Goal: Task Accomplishment & Management: Manage account settings

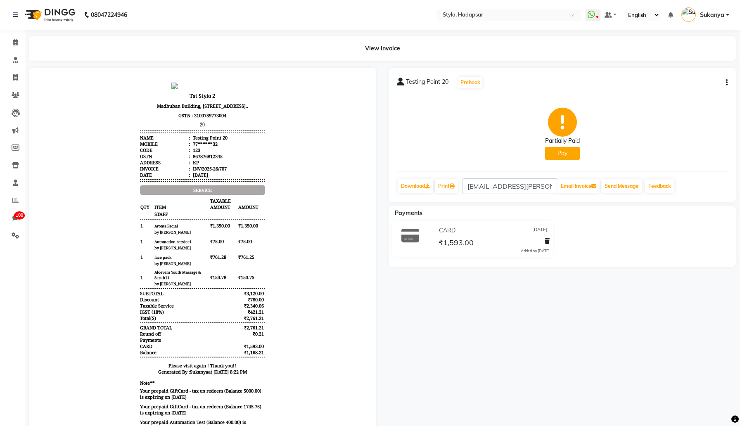
click at [561, 154] on button "Pay" at bounding box center [562, 153] width 35 height 13
select select "23"
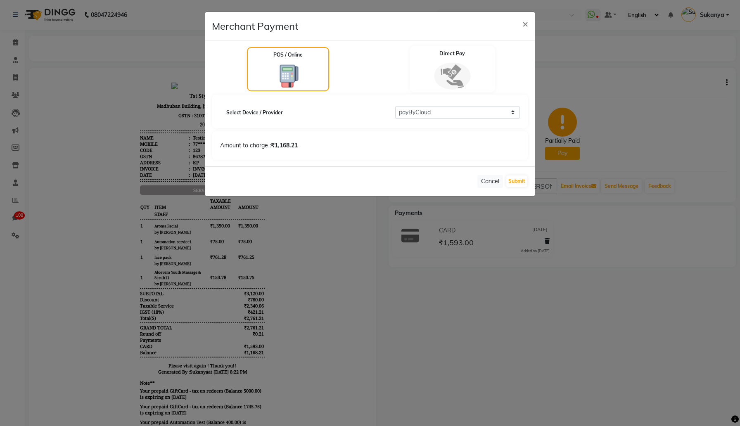
click at [447, 77] on img at bounding box center [452, 75] width 36 height 27
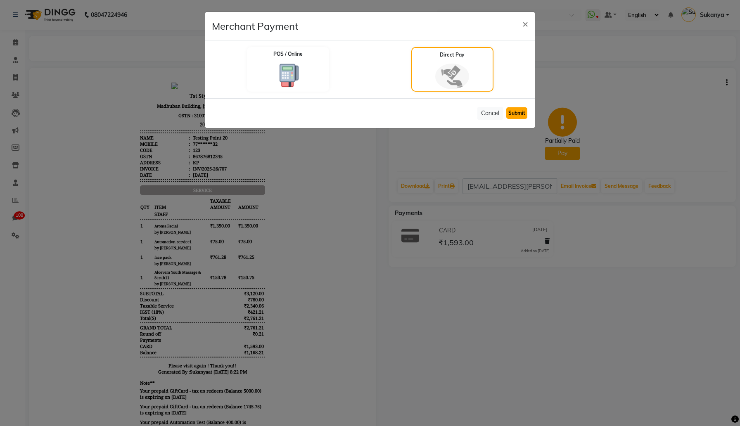
click at [514, 111] on button "Submit" at bounding box center [516, 113] width 21 height 12
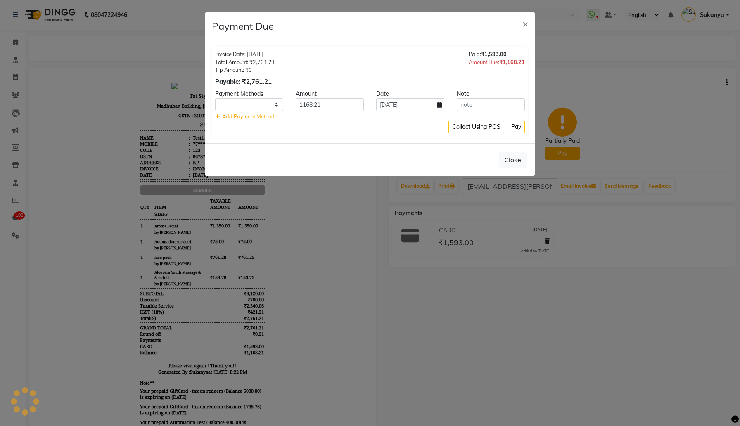
select select "1"
click at [339, 101] on input "1168.21" at bounding box center [330, 104] width 68 height 13
type input "400"
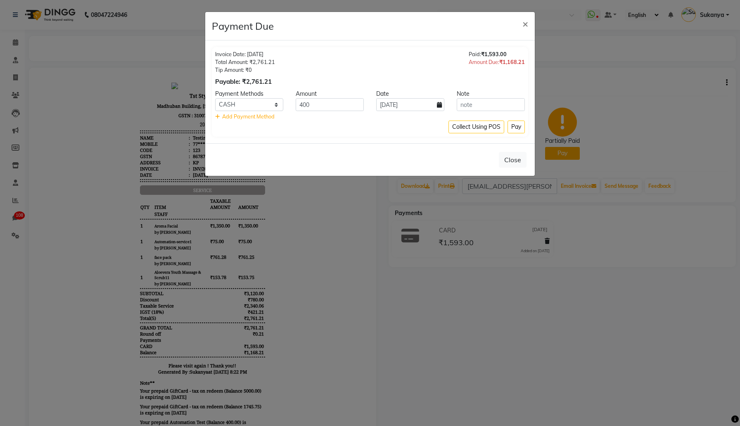
click at [331, 133] on div "Invoice Date: [DATE] Total Amount: ₹2,761.21 Tip Amount: ₹0 Payable: ₹2,761.21 …" at bounding box center [370, 92] width 316 height 90
click at [518, 128] on button "Pay" at bounding box center [516, 127] width 17 height 13
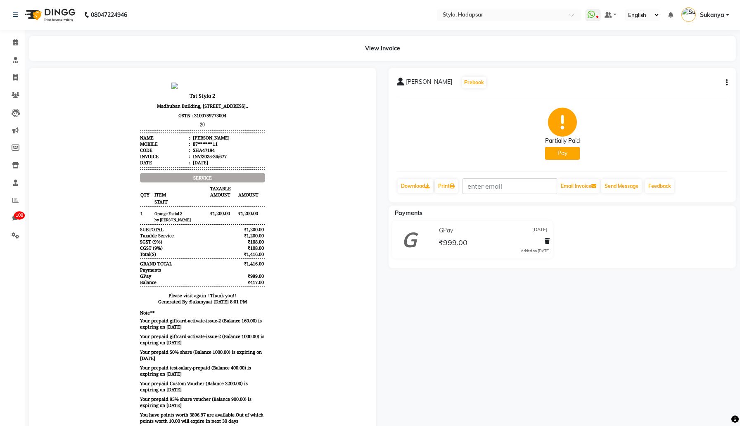
click at [563, 154] on button "Pay" at bounding box center [562, 153] width 35 height 13
select select "23"
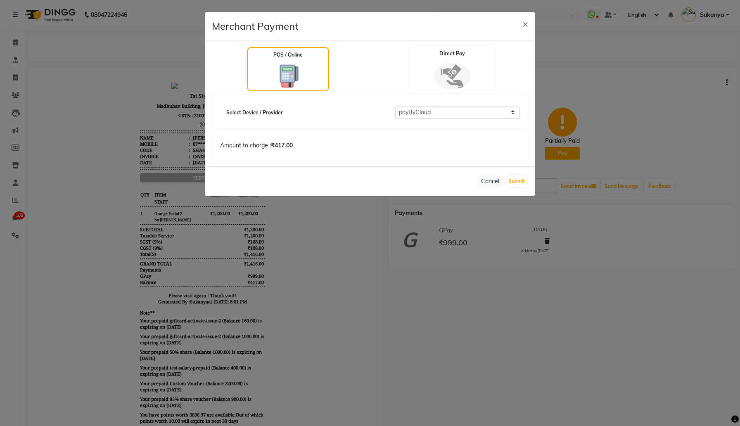
click at [456, 83] on img at bounding box center [452, 75] width 36 height 27
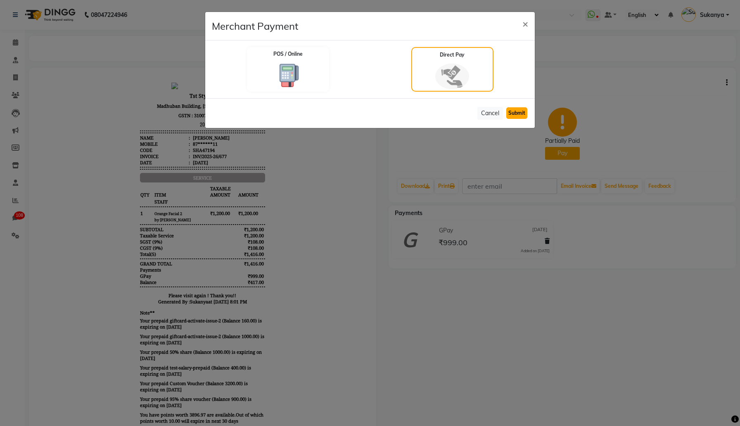
click at [517, 110] on button "Submit" at bounding box center [516, 113] width 21 height 12
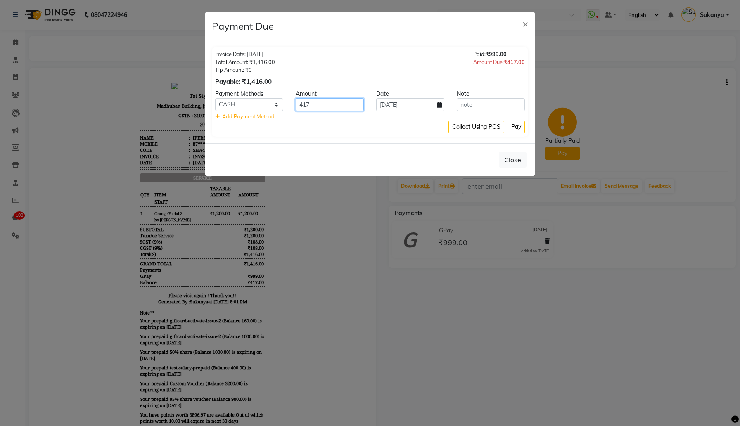
click at [323, 109] on input "417" at bounding box center [330, 104] width 68 height 13
type input "100"
click at [518, 129] on button "Pay" at bounding box center [516, 127] width 17 height 13
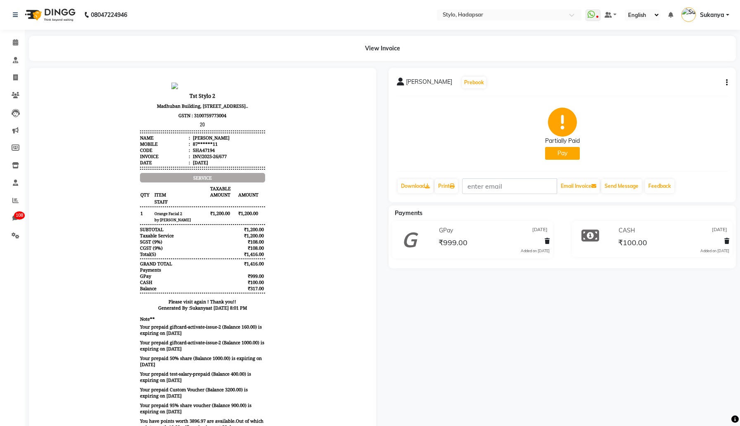
click at [564, 153] on button "Pay" at bounding box center [562, 153] width 35 height 13
select select "23"
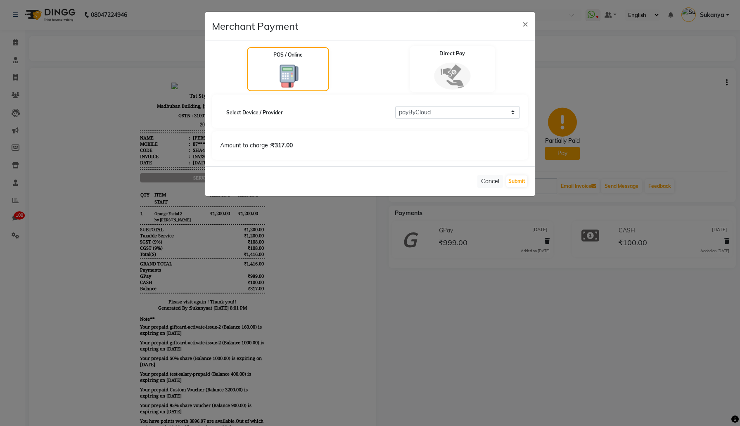
click at [454, 83] on img at bounding box center [452, 75] width 36 height 27
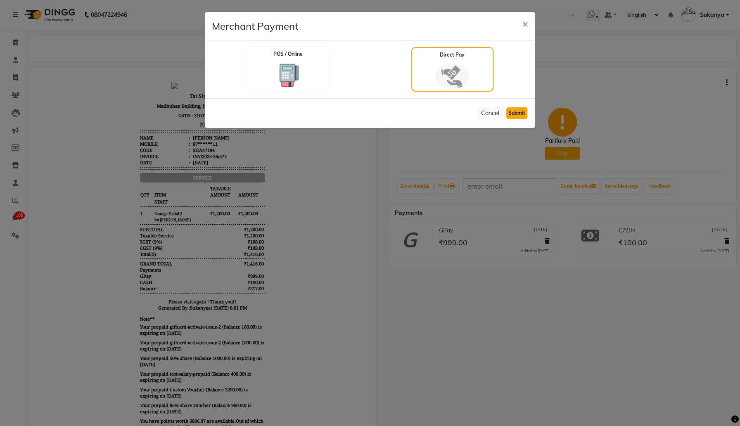
click at [521, 114] on button "Submit" at bounding box center [516, 113] width 21 height 12
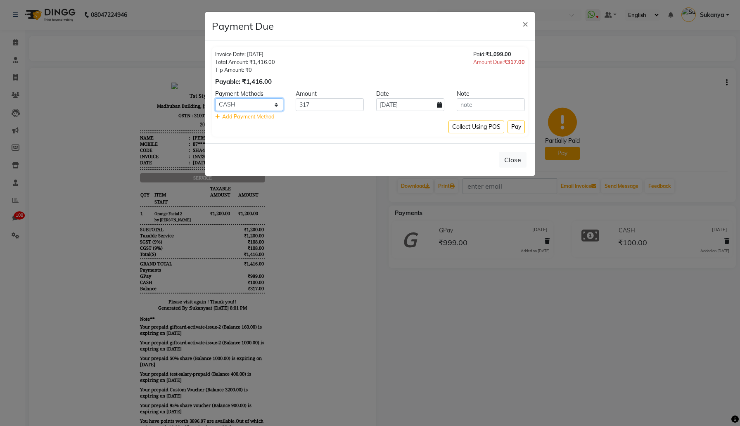
click at [269, 105] on select "CASH CARD GPay UPI CUSTOM PayTM ONLINE NearBy PhonePe" at bounding box center [249, 104] width 68 height 13
select select "2"
click at [215, 98] on select "CASH CARD GPay UPI CUSTOM PayTM ONLINE NearBy PhonePe" at bounding box center [249, 104] width 68 height 13
click at [335, 111] on input "317" at bounding box center [330, 104] width 68 height 13
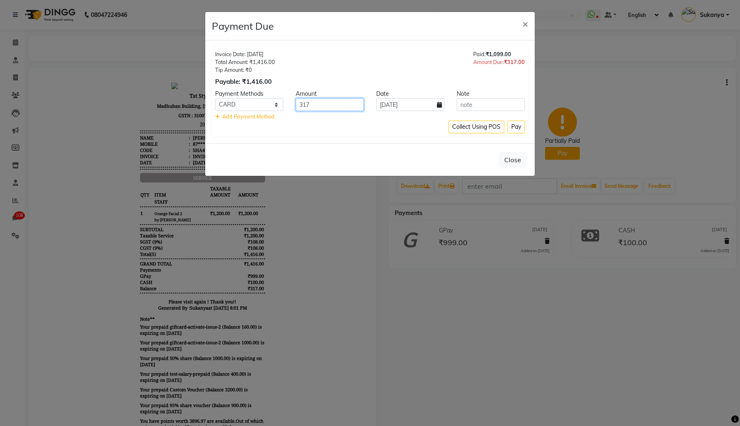
click at [335, 111] on input "317" at bounding box center [330, 104] width 68 height 13
type input "117"
click at [522, 130] on button "Pay" at bounding box center [516, 127] width 17 height 13
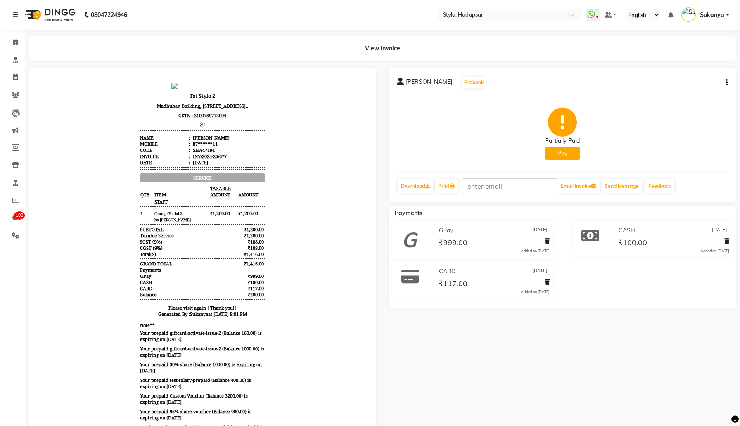
click at [559, 149] on button "Pay" at bounding box center [562, 153] width 35 height 13
select select "23"
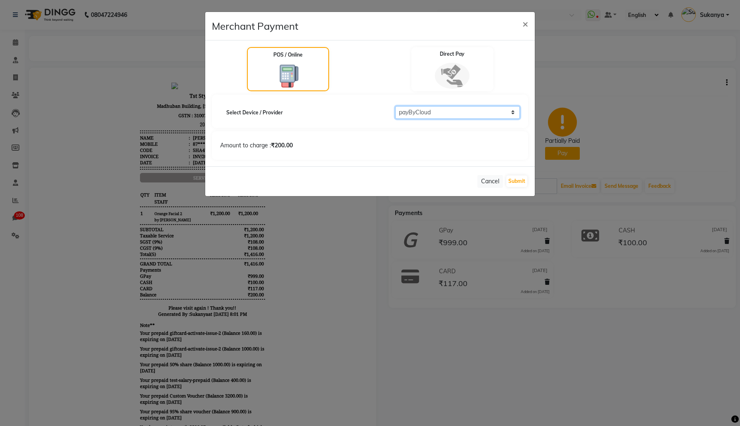
click at [434, 116] on select "Select payByCloud RazorPayPOS PineLabs Test1 Payrock WORLDNET pay by cloud test…" at bounding box center [457, 112] width 125 height 13
click at [470, 61] on div "Direct Pay" at bounding box center [453, 69] width 86 height 46
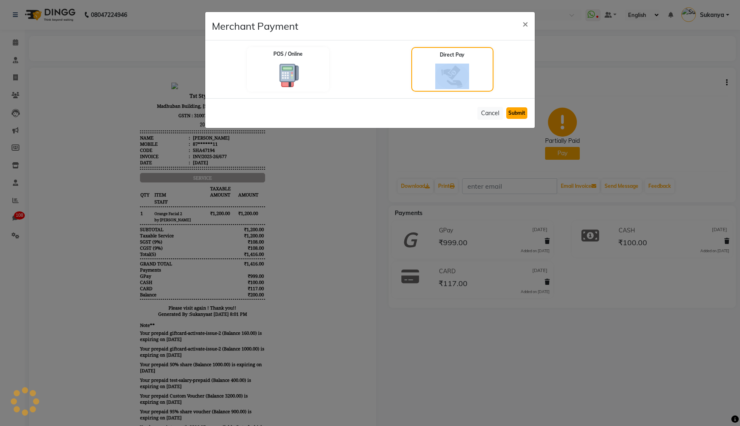
click at [513, 111] on button "Submit" at bounding box center [516, 113] width 21 height 12
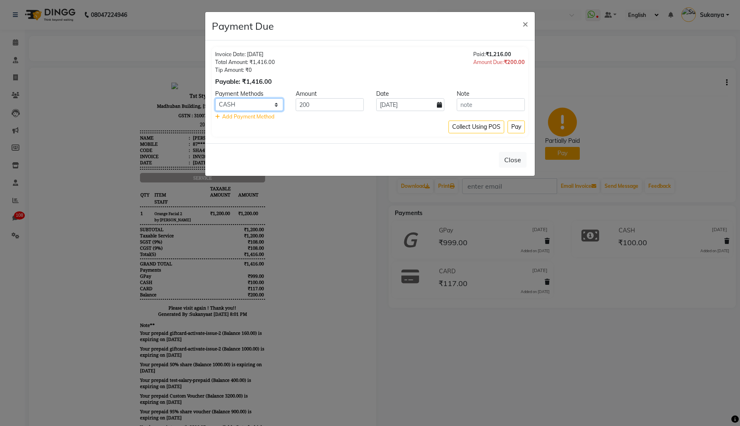
click at [266, 105] on select "CASH CARD GPay UPI CUSTOM PayTM ONLINE NearBy PhonePe" at bounding box center [249, 104] width 68 height 13
select select "4"
click at [215, 98] on select "CASH CARD GPay UPI CUSTOM PayTM ONLINE NearBy PhonePe" at bounding box center [249, 104] width 68 height 13
click at [523, 128] on button "Pay" at bounding box center [516, 127] width 17 height 13
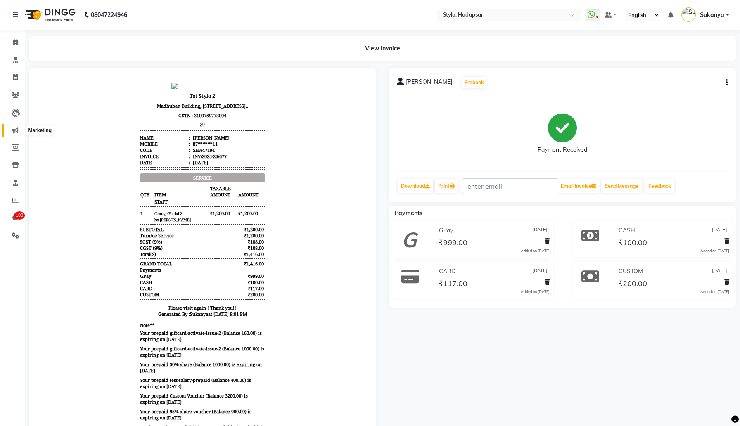
click at [15, 131] on icon at bounding box center [15, 130] width 6 height 6
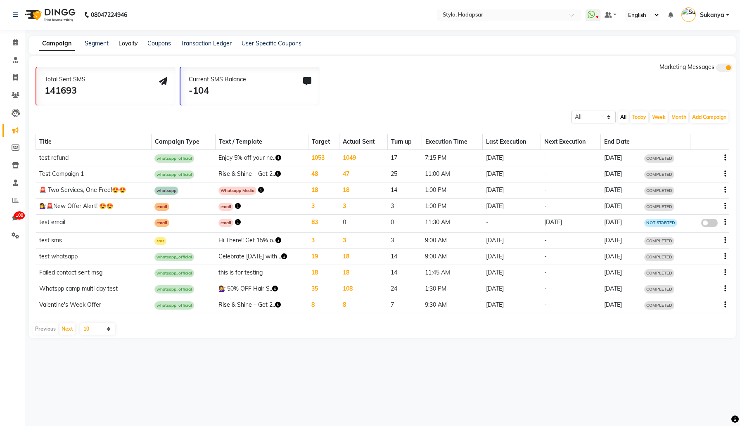
click at [126, 45] on link "Loyalty" at bounding box center [128, 43] width 19 height 7
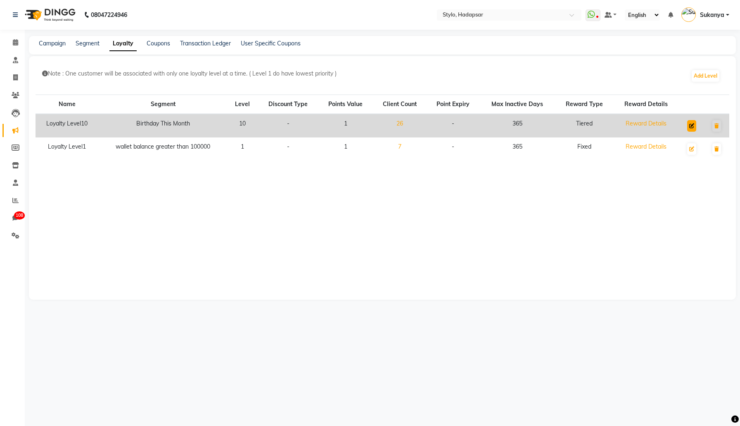
click at [693, 128] on icon at bounding box center [691, 126] width 5 height 5
select select "multi-level"
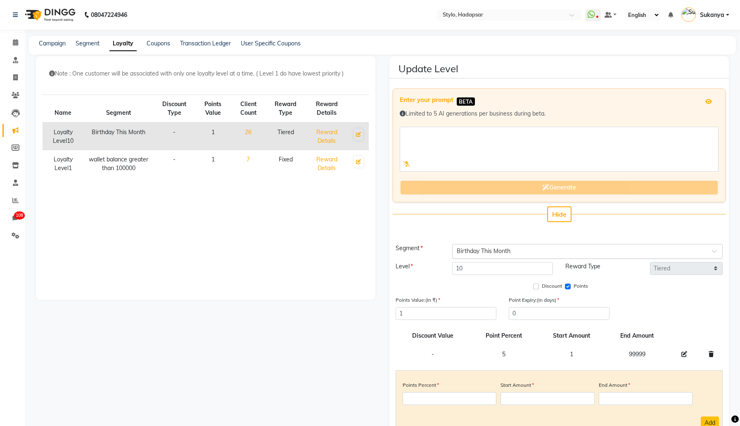
click at [591, 245] on div "Select Segment × Birthday This Month" at bounding box center [587, 251] width 271 height 15
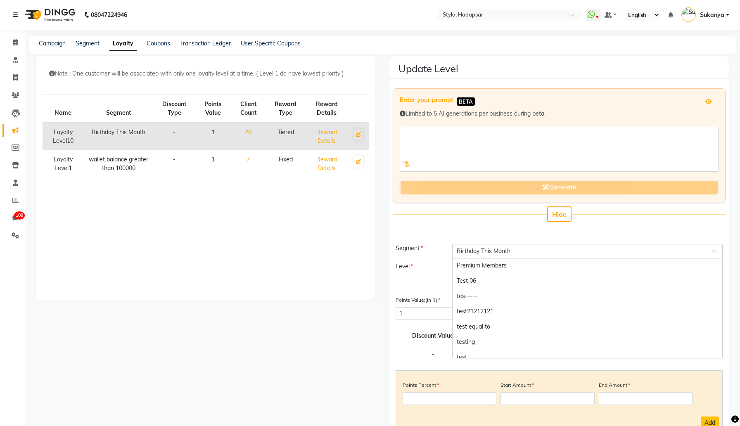
scroll to position [1469, 0]
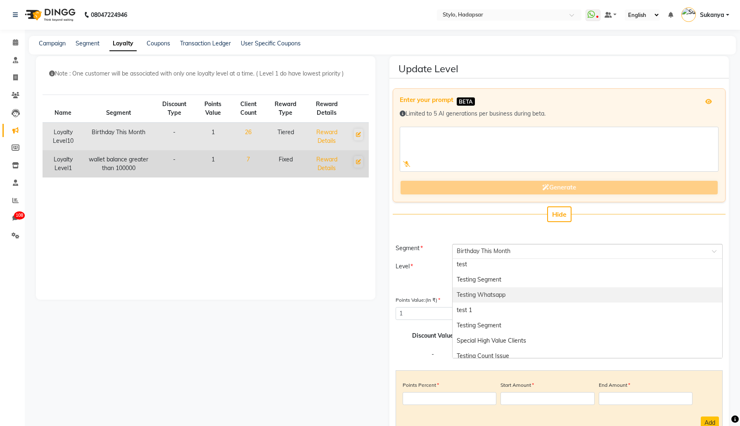
click at [249, 158] on link "7" at bounding box center [248, 159] width 3 height 7
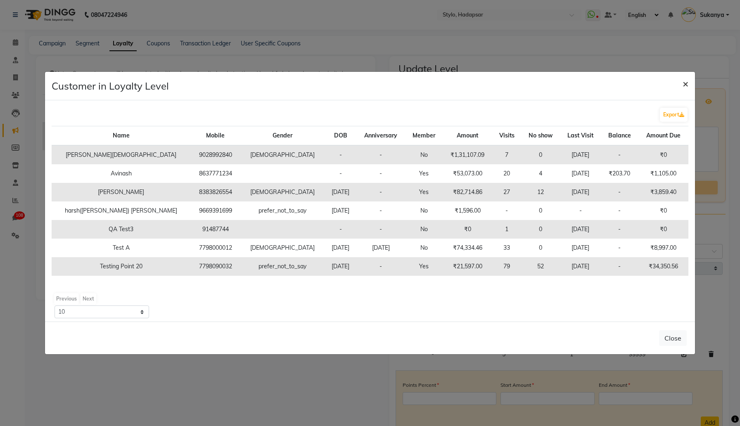
click at [689, 81] on span "×" at bounding box center [686, 83] width 6 height 12
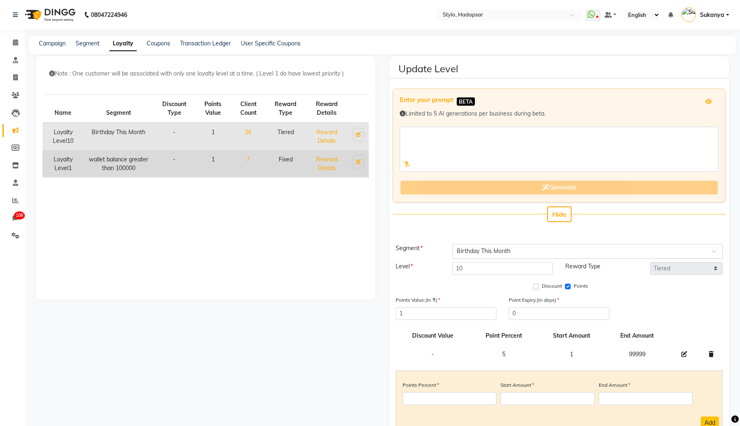
click at [250, 159] on link "7" at bounding box center [248, 159] width 3 height 7
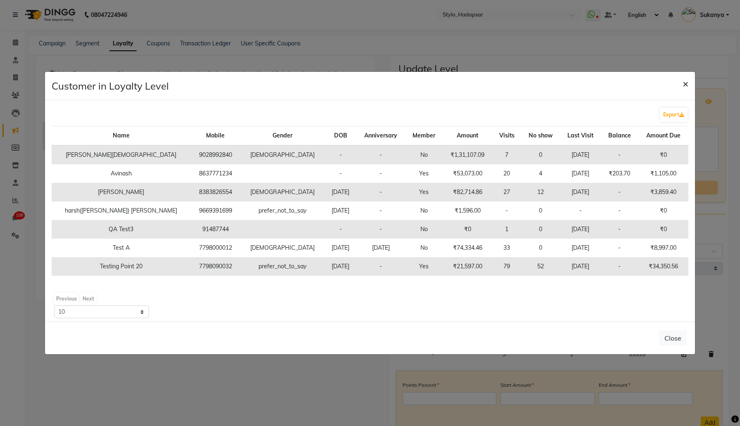
click at [687, 85] on span "×" at bounding box center [686, 83] width 6 height 12
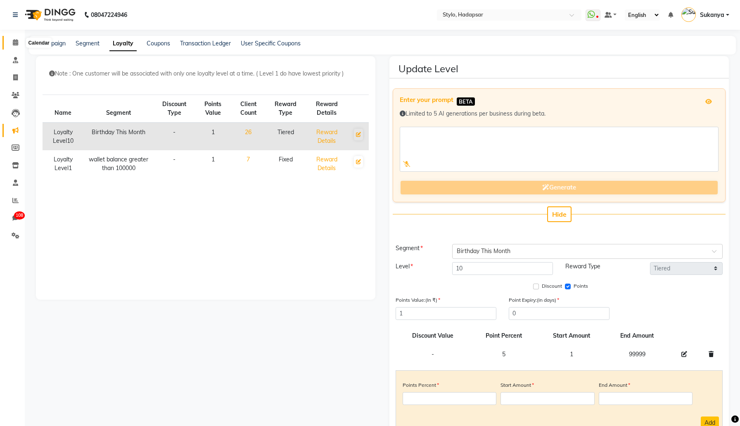
click at [15, 44] on icon at bounding box center [15, 42] width 5 height 6
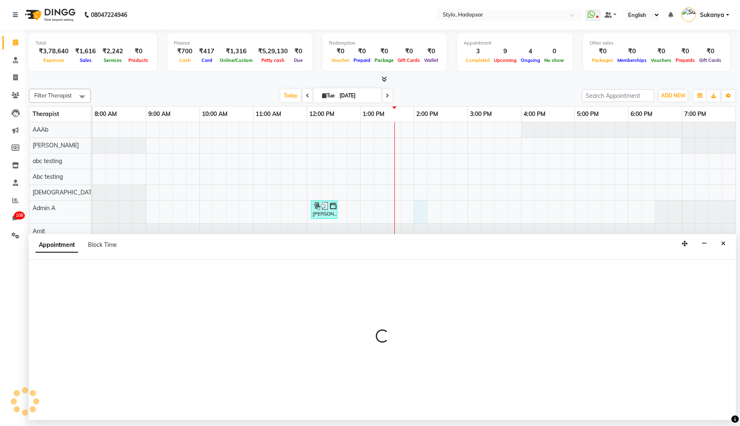
select select "439"
select select "tentative"
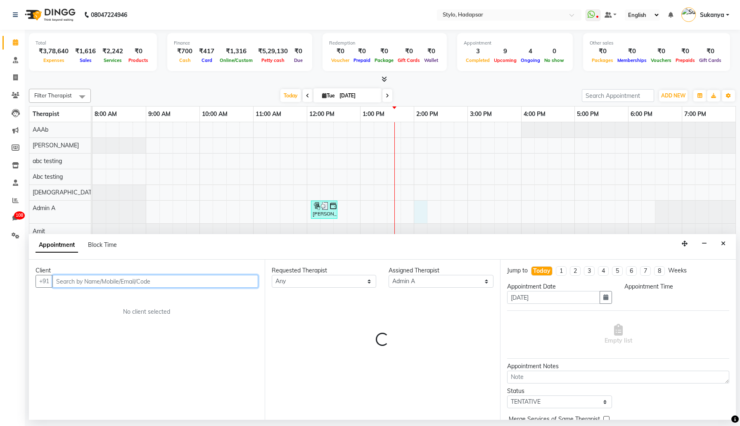
select select "840"
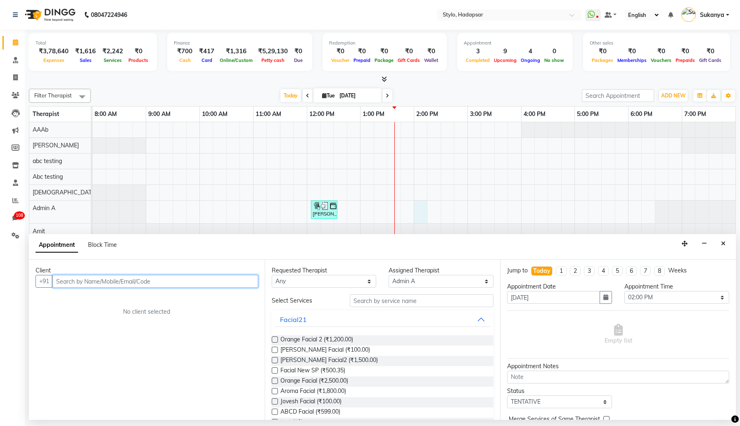
click at [159, 281] on input "text" at bounding box center [155, 281] width 206 height 13
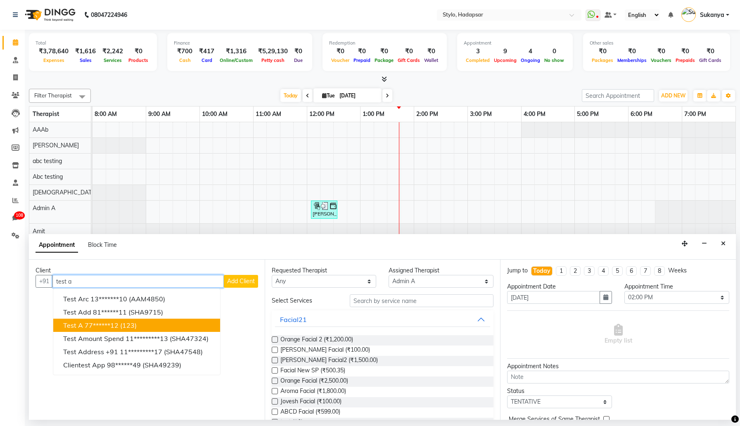
click at [86, 329] on ngb-highlight "77******12" at bounding box center [102, 325] width 34 height 8
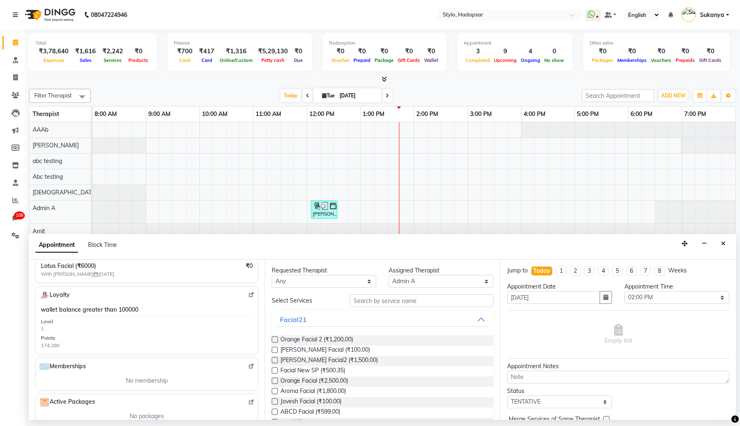
scroll to position [216, 0]
type input "77******12"
click at [114, 306] on span "wallet balance greater than 100000" at bounding box center [89, 309] width 97 height 9
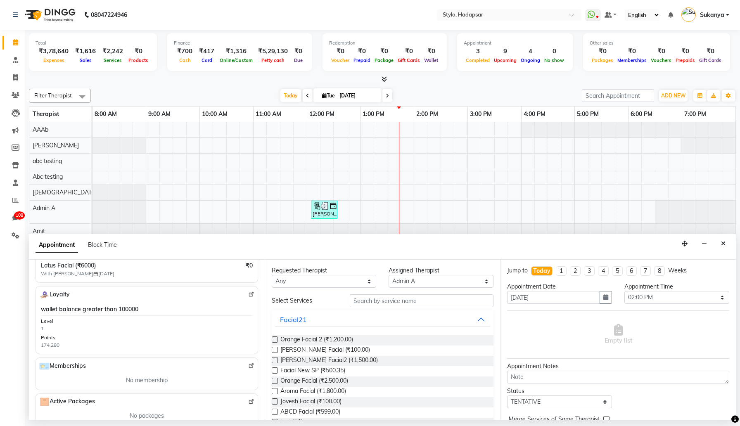
click at [46, 321] on div "Level" at bounding box center [47, 321] width 12 height 7
click at [49, 337] on div "Points" at bounding box center [48, 337] width 14 height 7
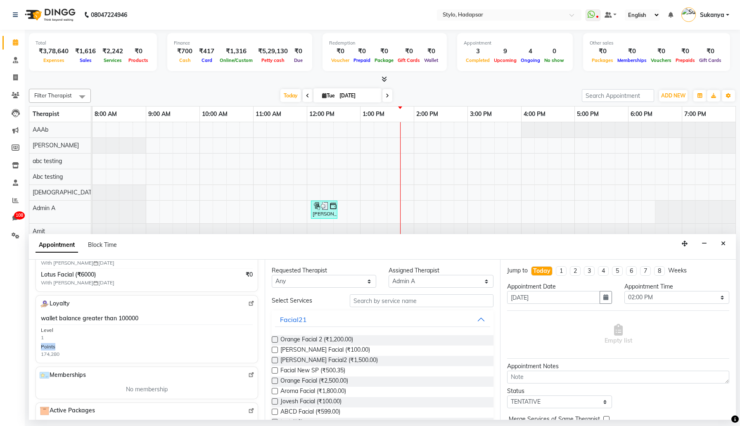
click at [251, 302] on img at bounding box center [251, 304] width 6 height 6
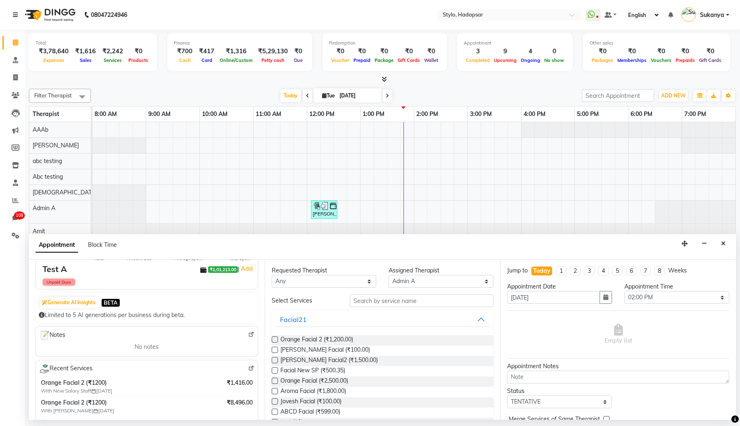
scroll to position [0, 0]
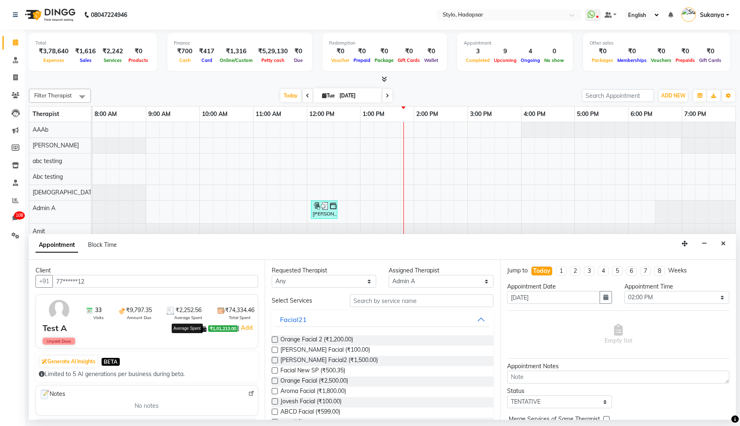
click at [188, 310] on span "₹2,252.56" at bounding box center [189, 310] width 26 height 9
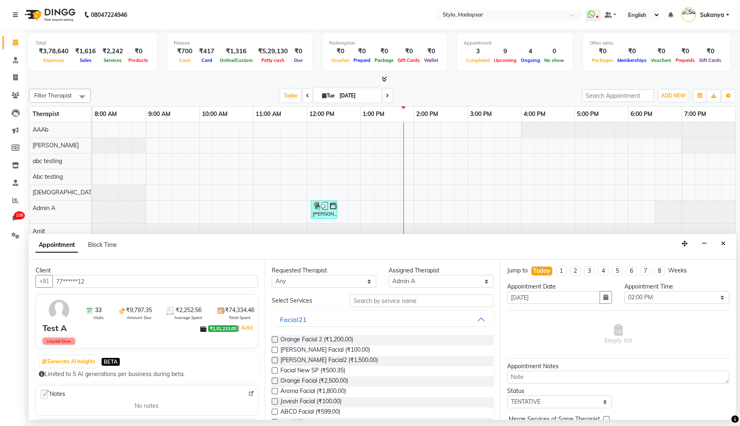
click at [188, 310] on span "₹2,252.56" at bounding box center [189, 310] width 26 height 9
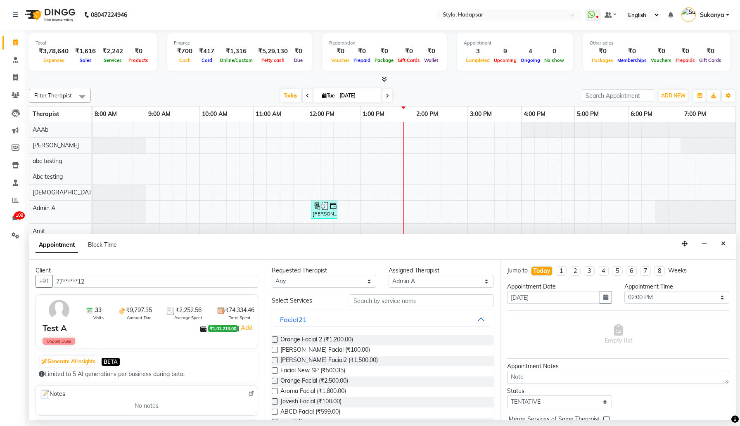
click at [188, 310] on span "₹2,252.56" at bounding box center [189, 310] width 26 height 9
click at [207, 310] on div "33 Visits ₹9,797.35 Amount Due ₹2,252.56 Average Spent ₹74,334.46 Total Spent" at bounding box center [169, 309] width 171 height 21
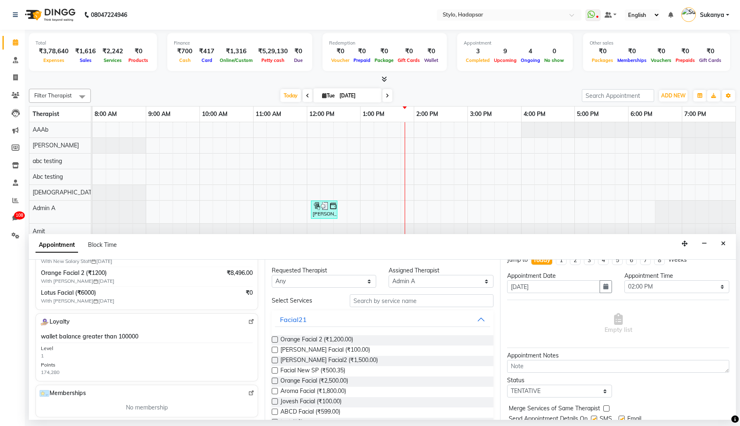
scroll to position [190, 0]
click at [22, 77] on span at bounding box center [15, 78] width 14 height 10
select select "service"
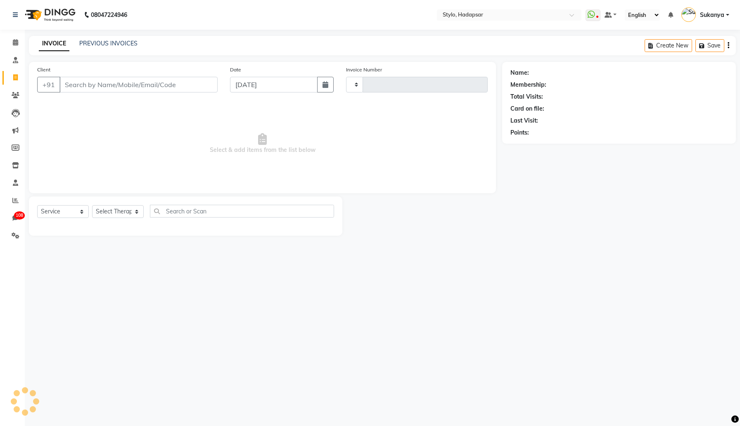
type input "761"
select select "157"
click at [142, 73] on div "Client +91" at bounding box center [127, 82] width 193 height 34
click at [143, 84] on input "Client" at bounding box center [138, 85] width 158 height 16
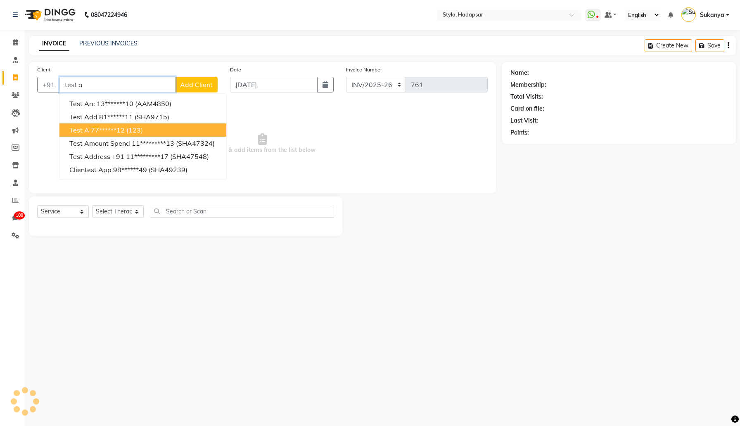
click at [130, 128] on span "(123)" at bounding box center [134, 130] width 17 height 8
type input "77******12"
select select "2: Object"
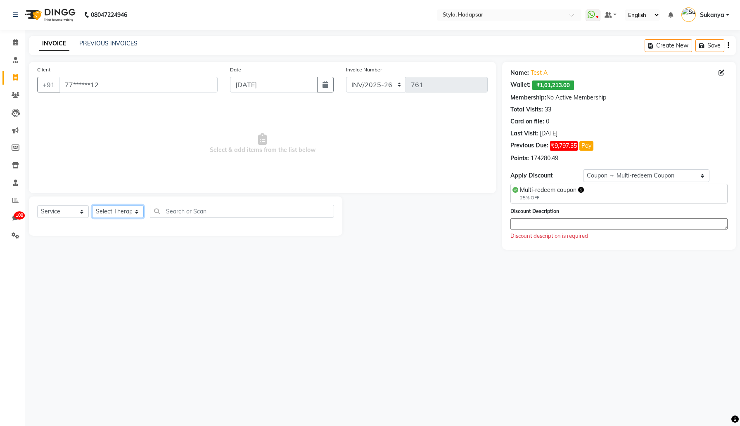
click at [135, 212] on select "Select Therapist AAAb aadi manav abc testing Abc testing abhi Admin A Amit Anki…" at bounding box center [118, 211] width 52 height 13
select select "267"
click at [92, 205] on select "Select Therapist AAAb aadi manav abc testing Abc testing abhi Admin A Amit Anki…" at bounding box center [118, 211] width 52 height 13
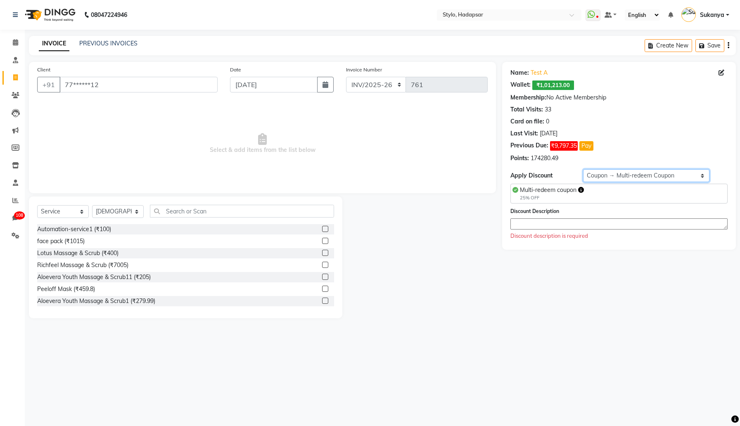
click at [621, 173] on select "Select Loyalty → wallet balance greater than 100000 → Level 2 Coupon → Multi-re…" at bounding box center [646, 175] width 127 height 13
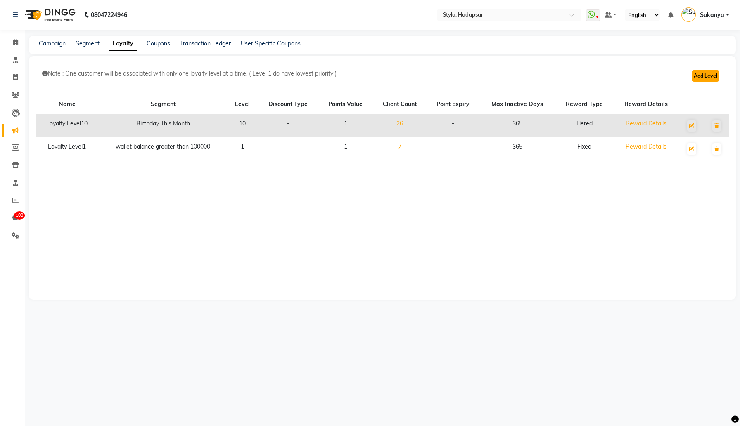
click at [703, 74] on button "Add Level" at bounding box center [706, 76] width 28 height 12
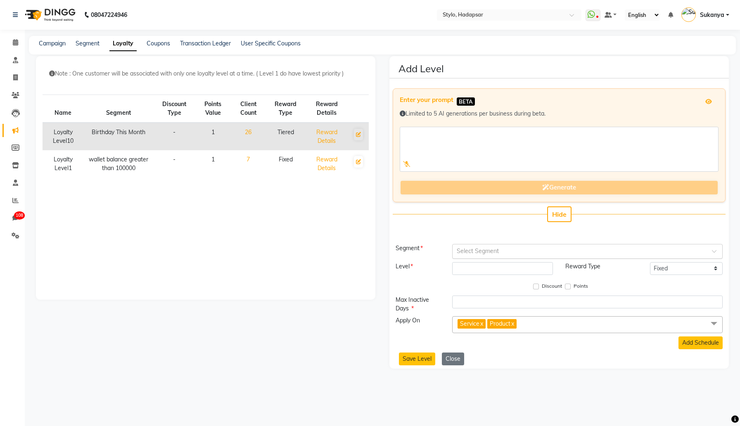
click at [530, 252] on input "text" at bounding box center [579, 251] width 245 height 9
type input "wallet"
click at [532, 288] on div "wallet balance greater than 100000" at bounding box center [588, 281] width 270 height 15
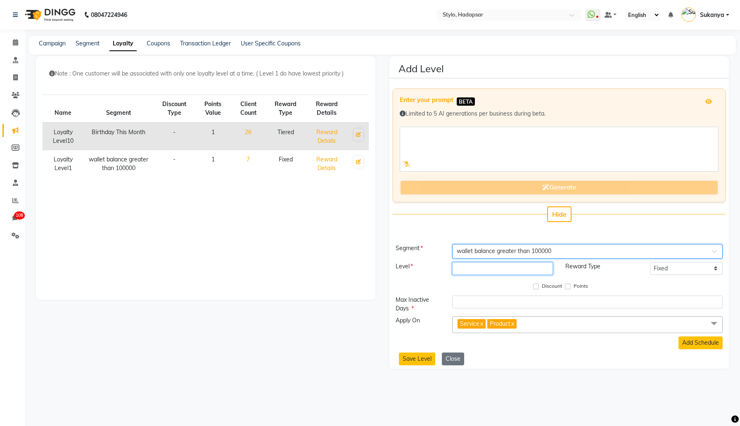
click at [537, 267] on input "number" at bounding box center [502, 268] width 101 height 13
type input "3"
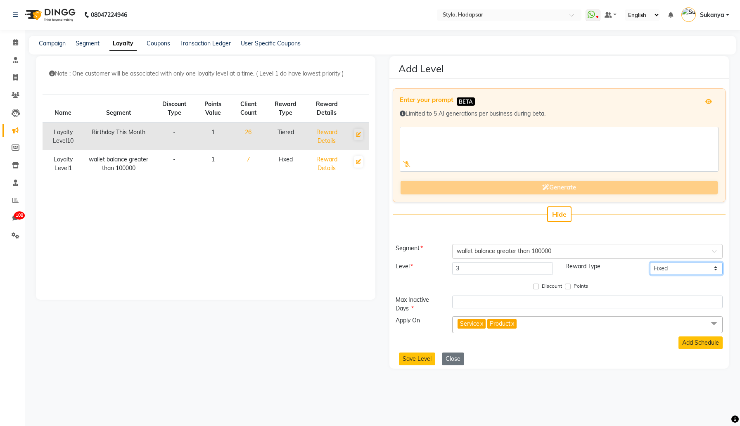
click at [707, 268] on select "Fixed Tiered Item-wise" at bounding box center [686, 268] width 72 height 13
click at [568, 288] on input "Points" at bounding box center [568, 287] width 6 height 6
checkbox input "true"
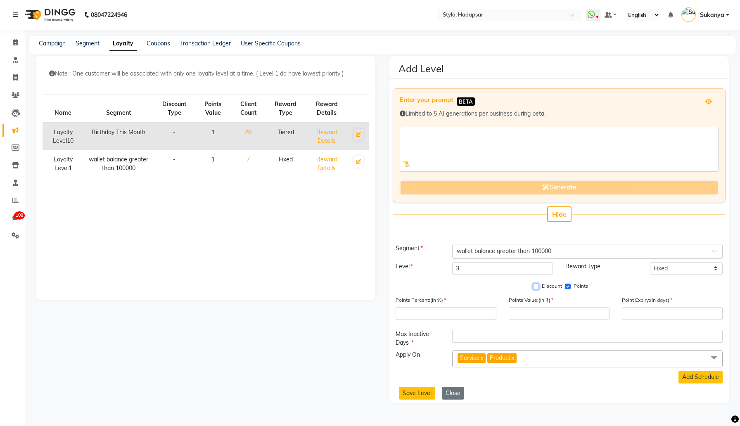
click at [537, 286] on input "Discount" at bounding box center [536, 287] width 6 height 6
checkbox input "true"
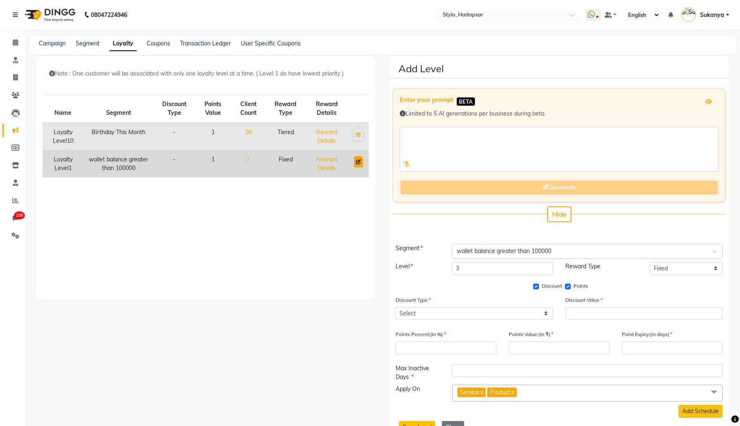
click at [361, 161] on button at bounding box center [358, 162] width 9 height 12
type input "1"
checkbox input "false"
type input "365"
type input "10"
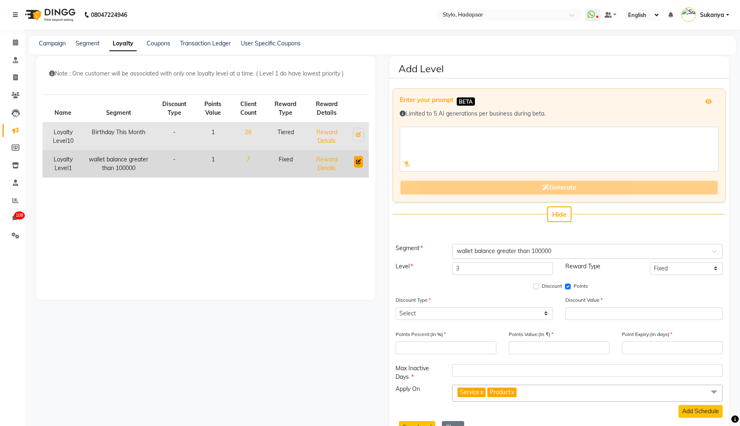
type input "1"
type input "0"
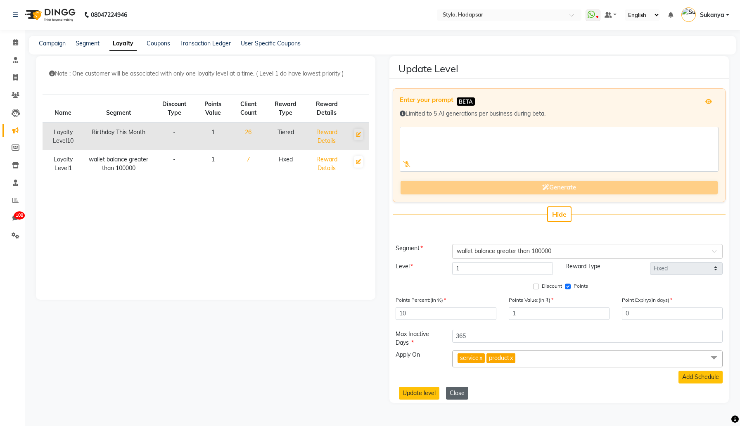
click at [456, 397] on button "Close" at bounding box center [457, 393] width 22 height 13
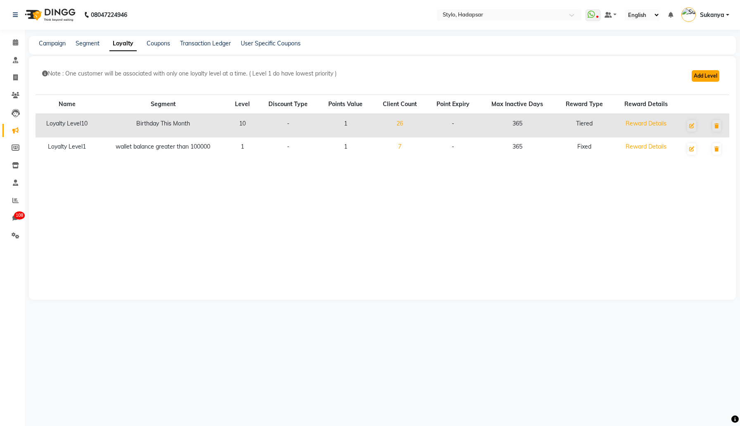
click at [708, 74] on button "Add Level" at bounding box center [706, 76] width 28 height 12
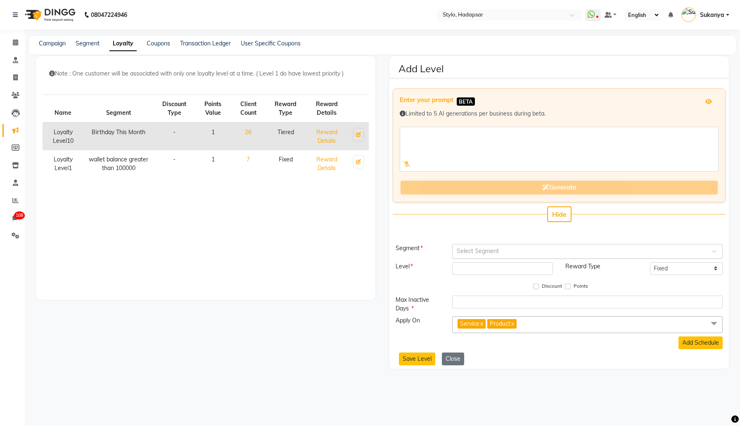
click at [489, 250] on input "text" at bounding box center [579, 251] width 245 height 9
type input "walle"
click at [536, 281] on span "wallet balance greater than 100000" at bounding box center [504, 281] width 95 height 7
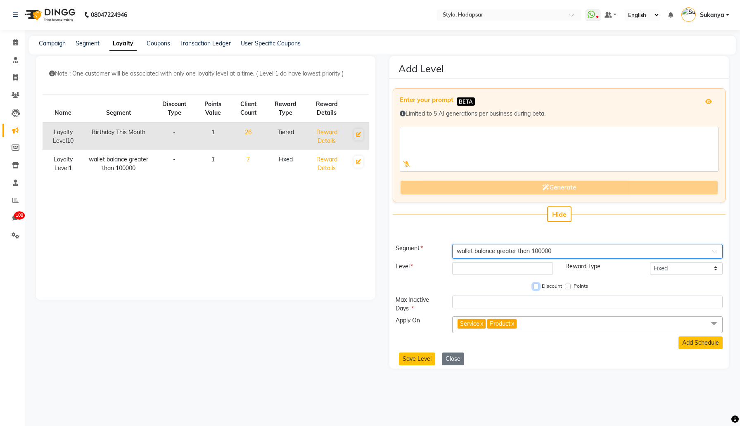
click at [537, 286] on input "Discount" at bounding box center [536, 287] width 6 height 6
checkbox input "true"
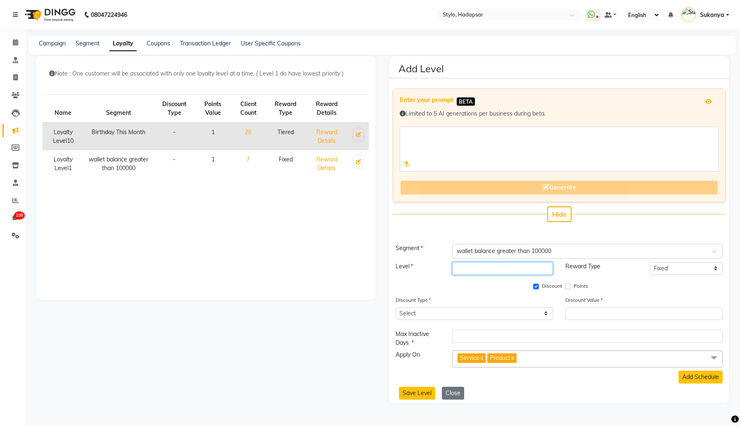
click at [532, 264] on input "number" at bounding box center [502, 268] width 101 height 13
type input "2"
click at [480, 311] on select "Select Percent Flat" at bounding box center [474, 313] width 157 height 13
click at [429, 322] on div "Discount Type Select Percent Flat Discount Value" at bounding box center [560, 311] width 340 height 31
click at [439, 316] on select "Select Percent Flat" at bounding box center [474, 313] width 157 height 13
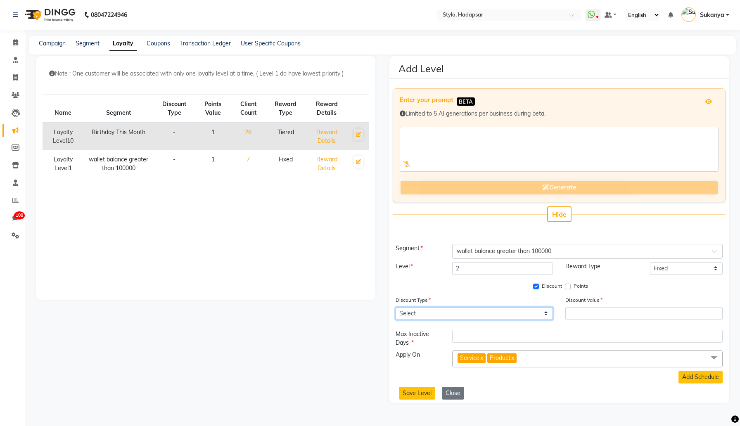
select select "F"
click at [396, 307] on select "Select Percent Flat" at bounding box center [474, 313] width 157 height 13
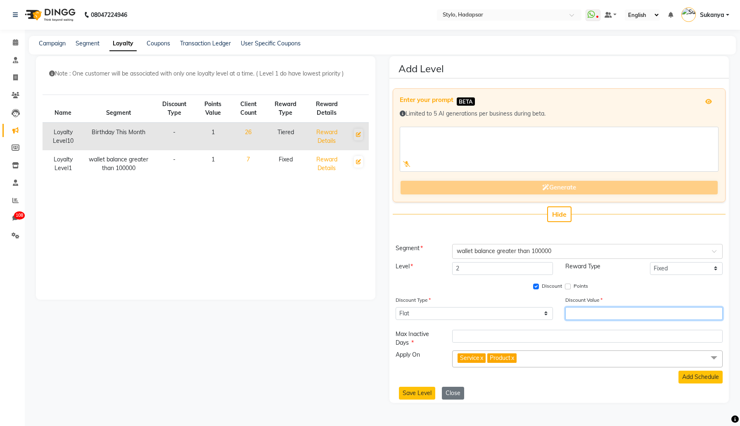
click at [580, 313] on input "number" at bounding box center [643, 313] width 157 height 13
type input "200"
click at [692, 376] on button "Add Schedule" at bounding box center [701, 377] width 44 height 13
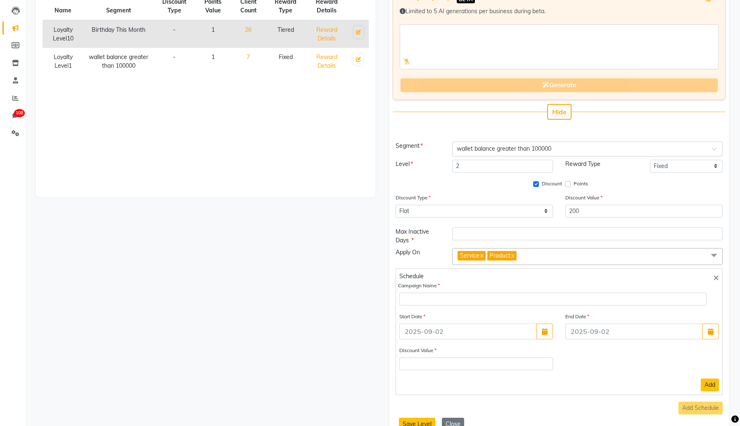
scroll to position [123, 0]
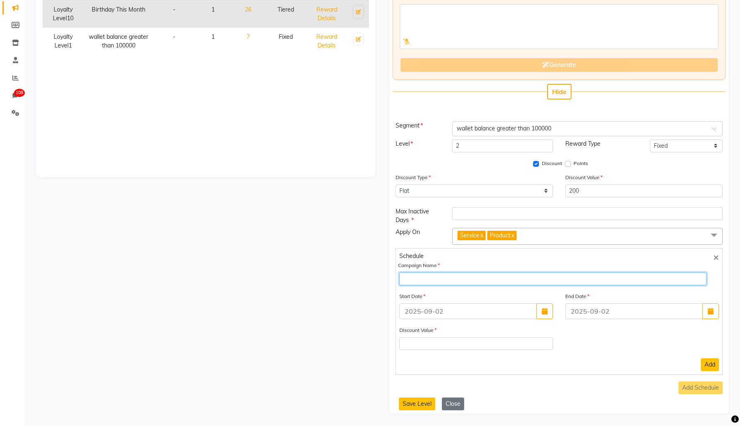
click at [488, 278] on input "text" at bounding box center [552, 279] width 307 height 13
type input "Testing 1"
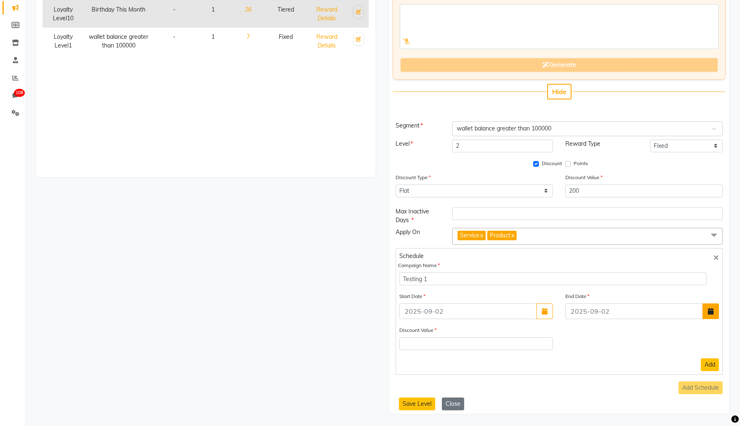
click at [711, 306] on button "button" at bounding box center [711, 312] width 17 height 16
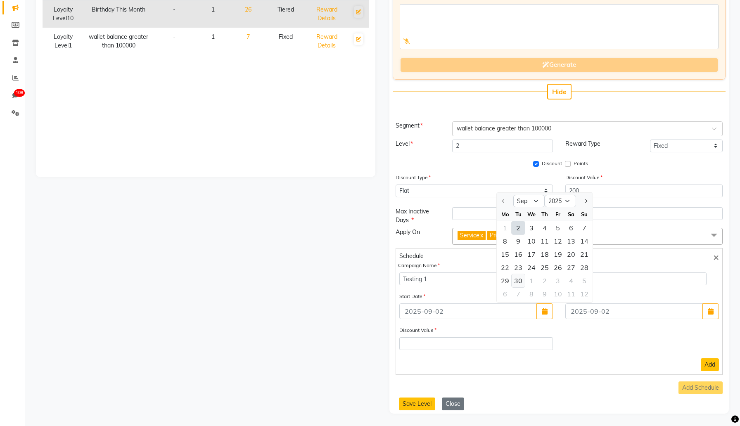
click at [518, 279] on div "30" at bounding box center [518, 280] width 13 height 13
type input "Sep 30, 2025"
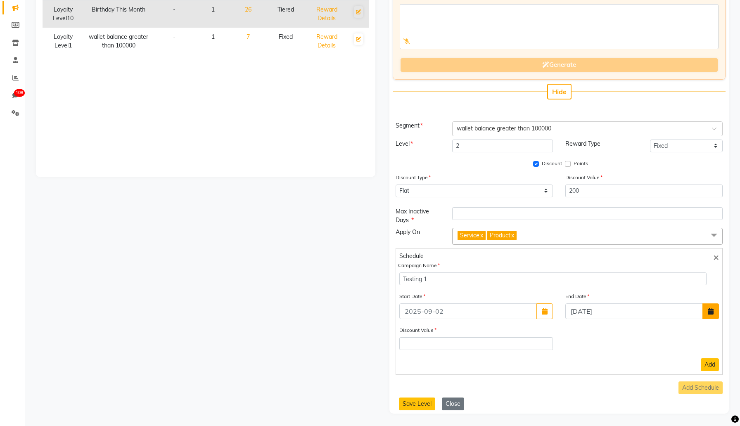
click at [713, 307] on button "button" at bounding box center [711, 312] width 17 height 16
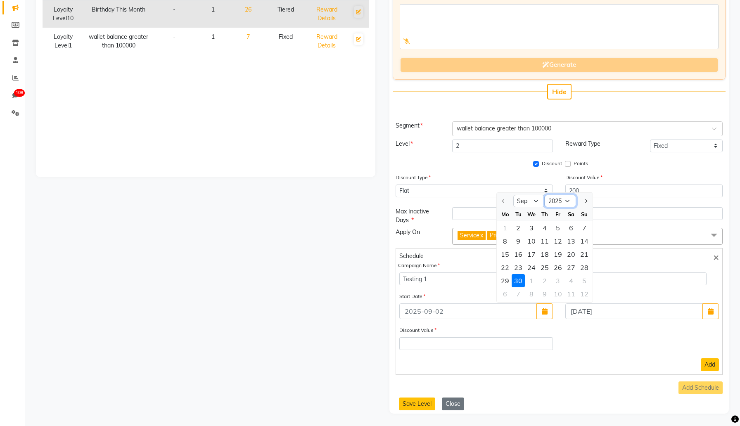
click at [568, 204] on select "2025 2026 2027 2028 2029 2030 2031 2032 2033 2034 2035" at bounding box center [560, 201] width 31 height 12
select select "2026"
click at [545, 195] on select "2025 2026 2027 2028 2029 2030 2031 2032 2033 2034 2035" at bounding box center [560, 201] width 31 height 12
click at [498, 345] on input "number" at bounding box center [476, 343] width 154 height 13
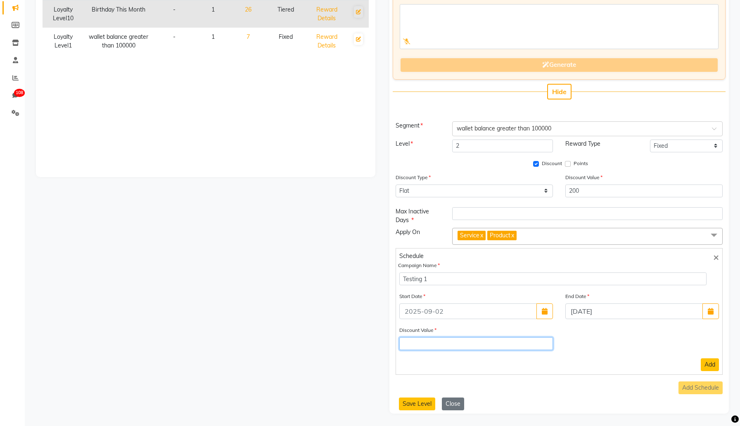
click at [494, 345] on input "number" at bounding box center [476, 343] width 154 height 13
type input "100"
click at [709, 363] on button "Add" at bounding box center [710, 365] width 18 height 13
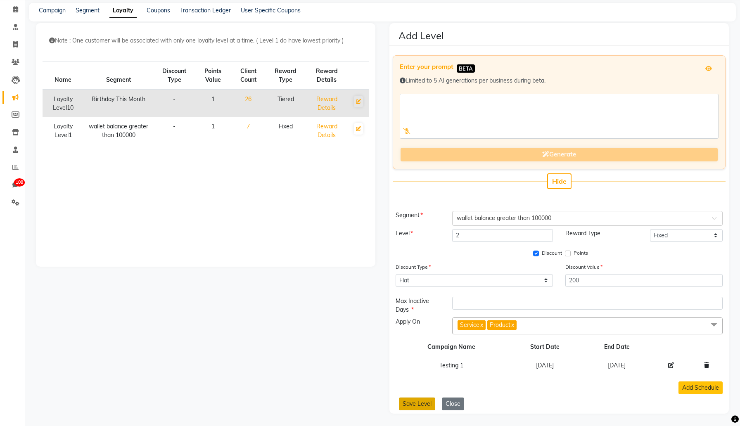
click at [417, 404] on button "Save Level" at bounding box center [417, 404] width 36 height 13
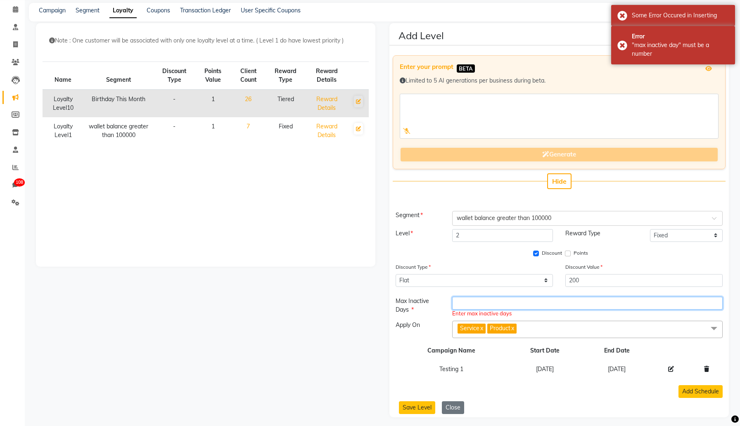
click at [520, 304] on input "number" at bounding box center [587, 303] width 271 height 13
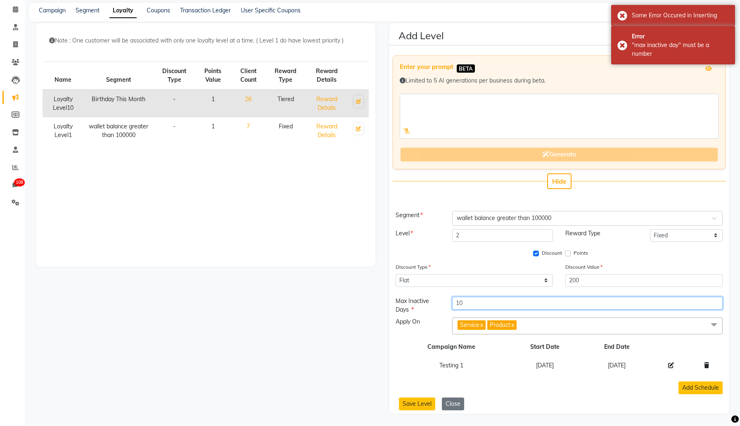
type input "1"
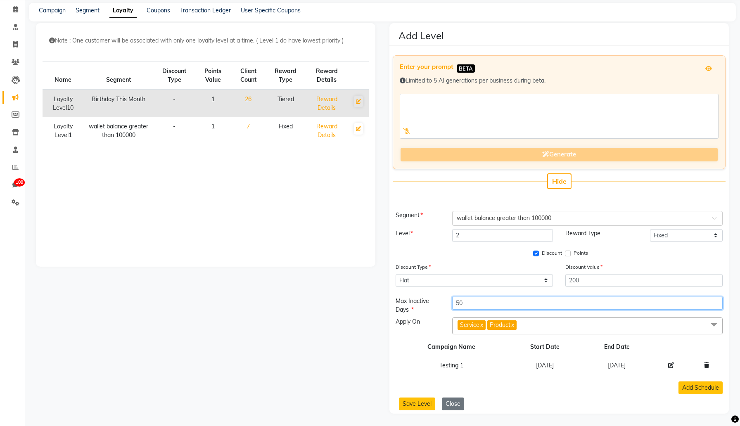
type input "50"
click at [406, 358] on td "Testing 1" at bounding box center [452, 365] width 112 height 19
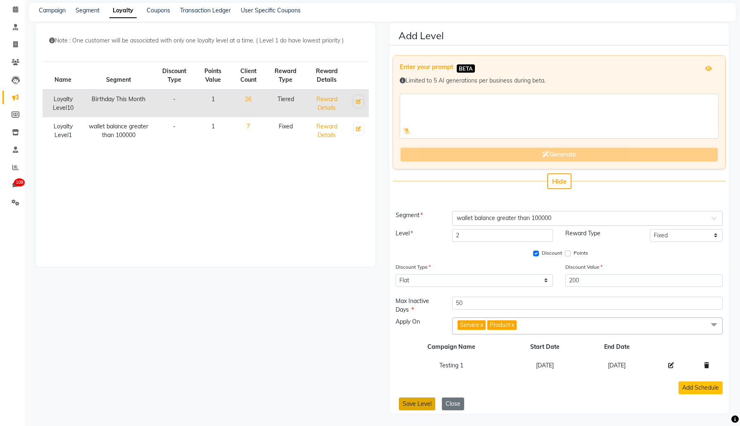
click at [418, 405] on button "Save Level" at bounding box center [417, 404] width 36 height 13
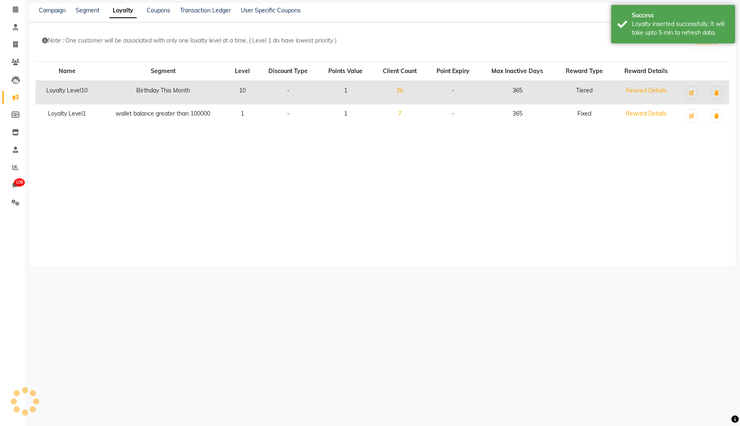
scroll to position [0, 0]
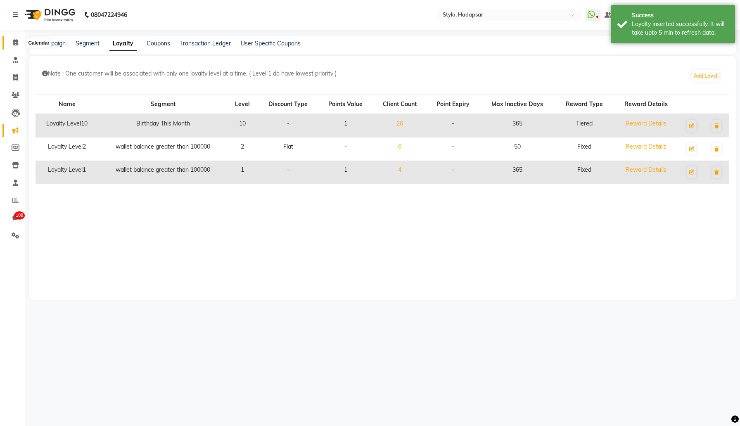
click at [16, 38] on span at bounding box center [15, 43] width 14 height 10
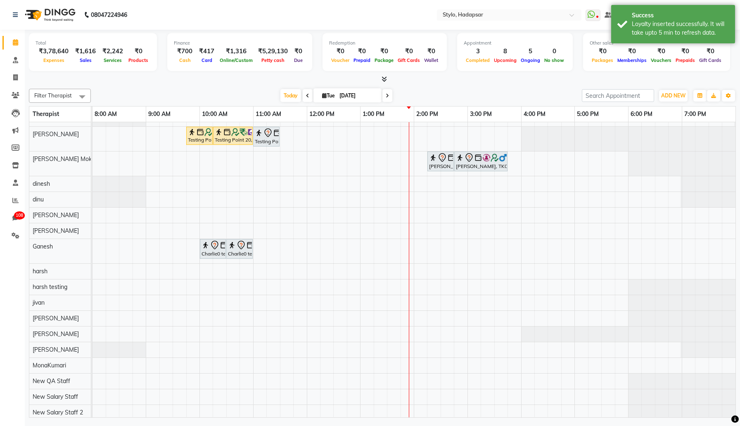
scroll to position [276, 0]
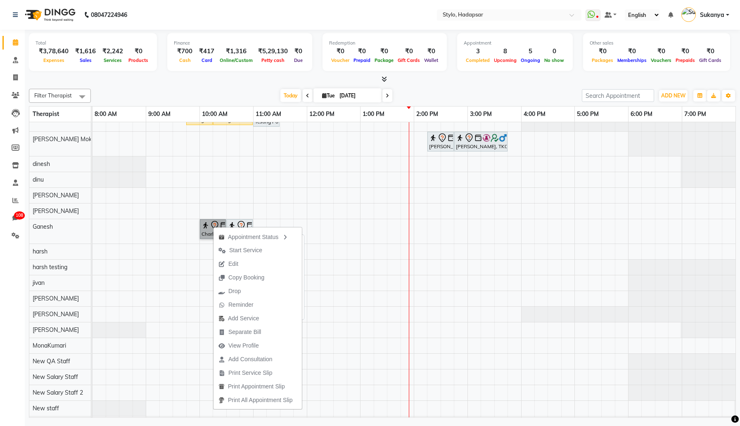
click at [206, 228] on link "Charlie0 test, TK05, 10:00 AM-10:30 AM, Shahnaz Hussain Facial" at bounding box center [213, 229] width 26 height 20
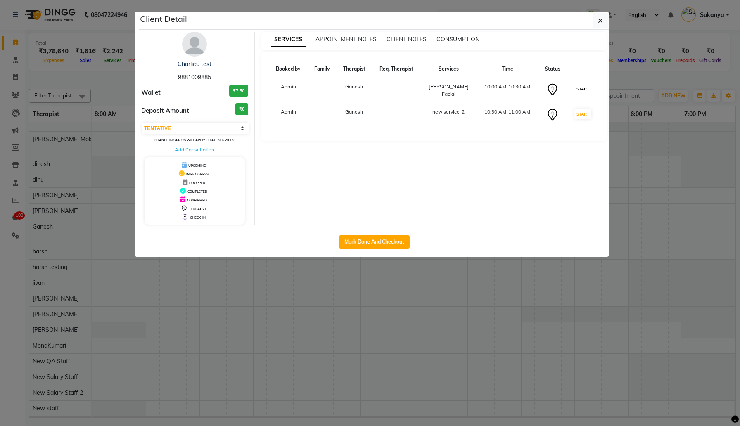
click at [584, 89] on button "START" at bounding box center [583, 89] width 17 height 10
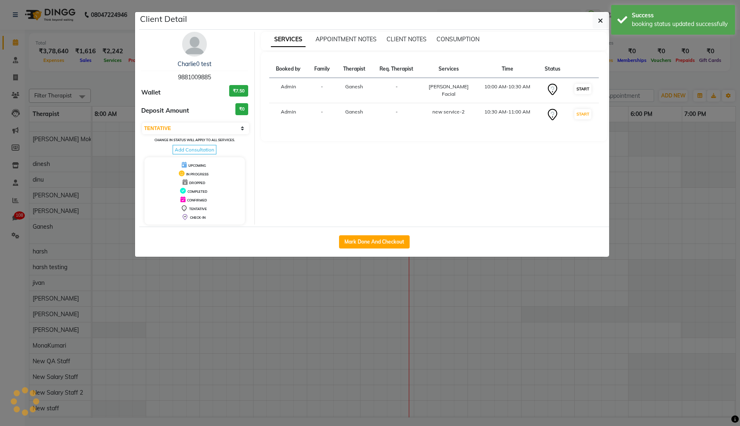
select select "select"
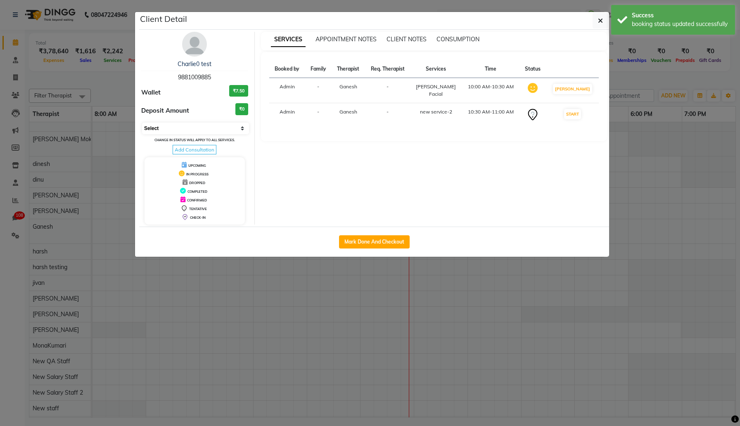
click at [235, 128] on select "Select IN SERVICE CONFIRMED TENTATIVE CHECK IN MARK DONE DROPPED UPCOMING" at bounding box center [195, 129] width 107 height 12
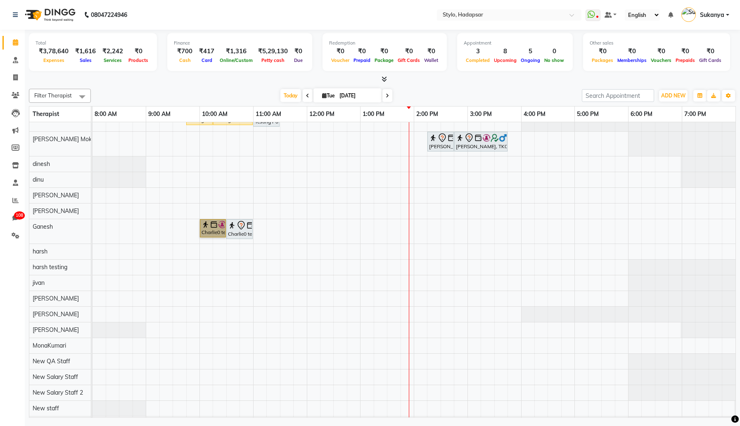
click at [422, 231] on div "Sukanya Dhavle, TK09, 12:05 PM-12:35 PM, Orange Facial 2 (₹1200) tets Sukanya D…" at bounding box center [414, 378] width 643 height 1064
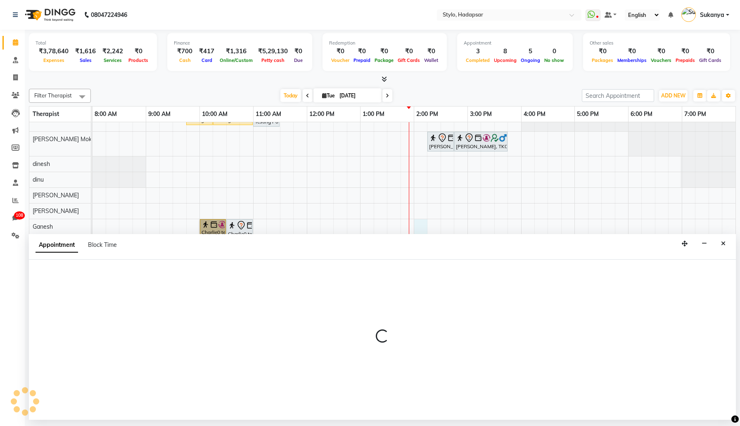
select select "2722"
select select "tentative"
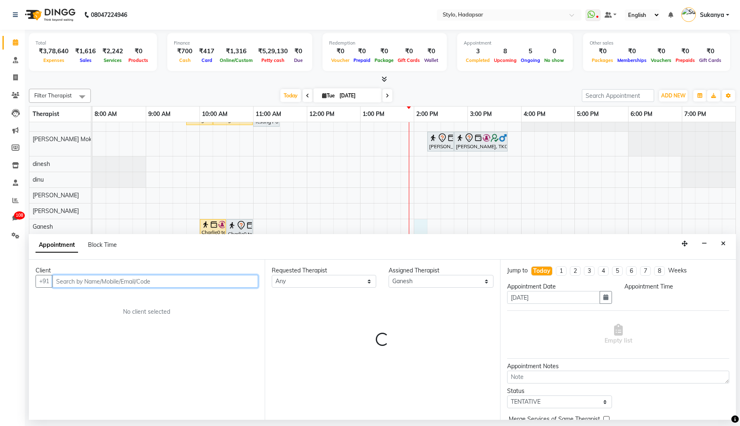
select select "840"
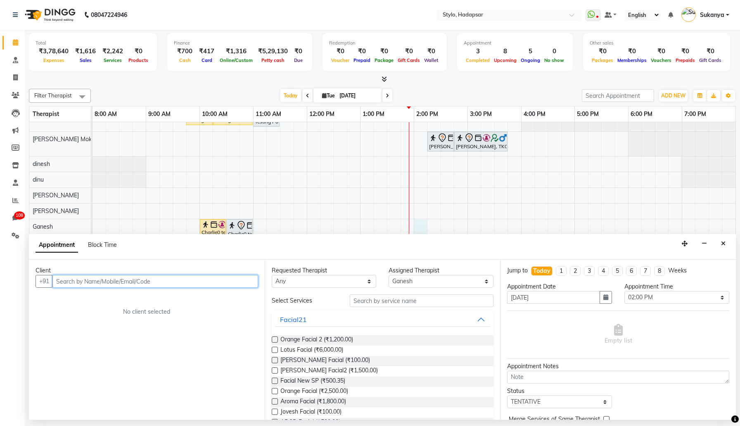
click at [206, 279] on input "text" at bounding box center [155, 281] width 206 height 13
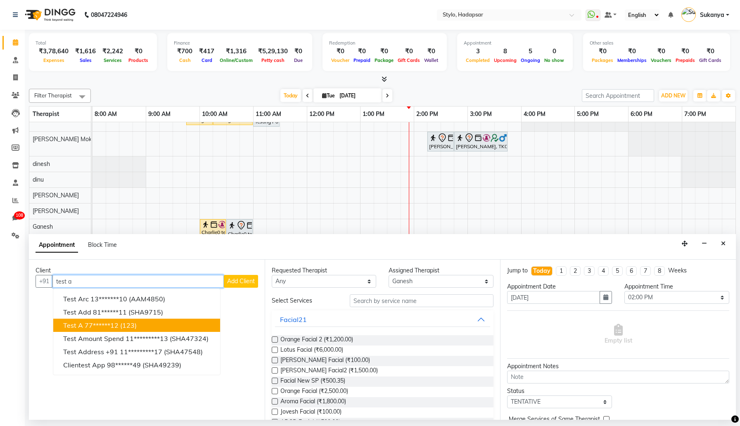
click at [155, 324] on button "Test A 77******12 (123)" at bounding box center [136, 325] width 167 height 13
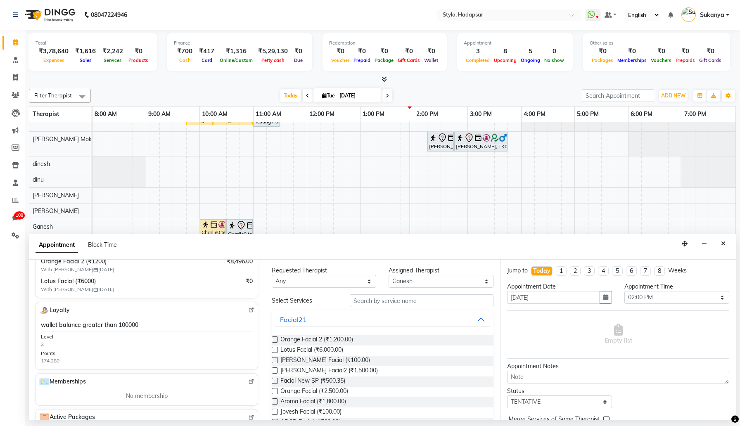
scroll to position [215, 0]
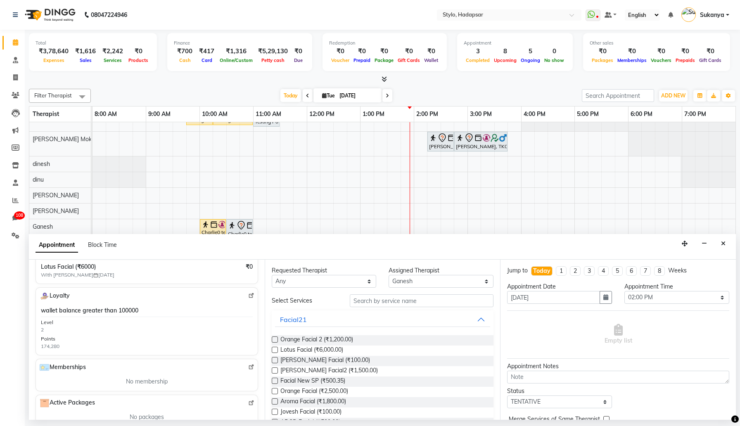
type input "77******12"
click at [722, 242] on icon "Close" at bounding box center [723, 244] width 5 height 6
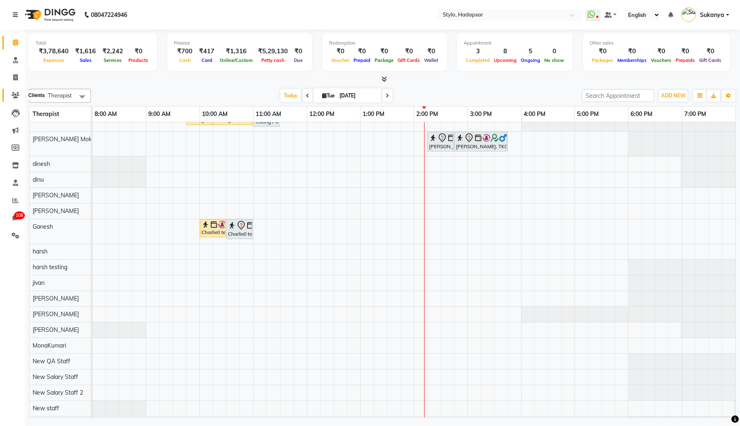
click at [16, 93] on icon at bounding box center [16, 95] width 8 height 6
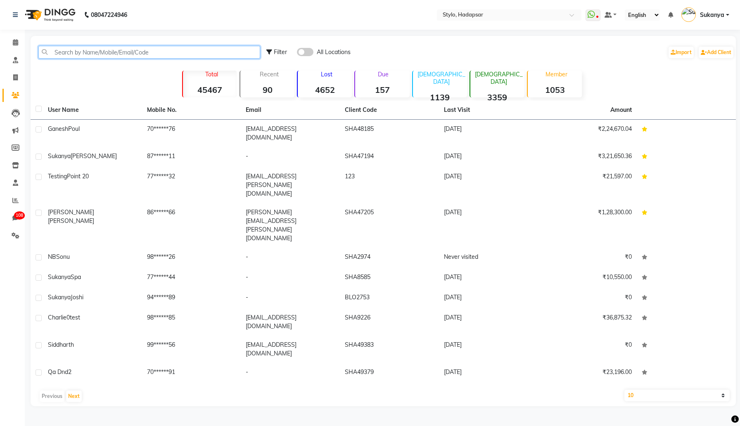
click at [134, 55] on input "text" at bounding box center [149, 52] width 222 height 13
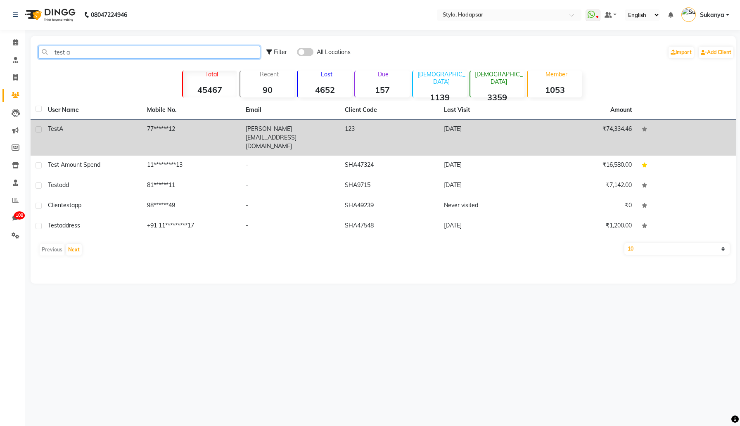
type input "test a"
click at [119, 129] on div "Test A" at bounding box center [92, 129] width 89 height 9
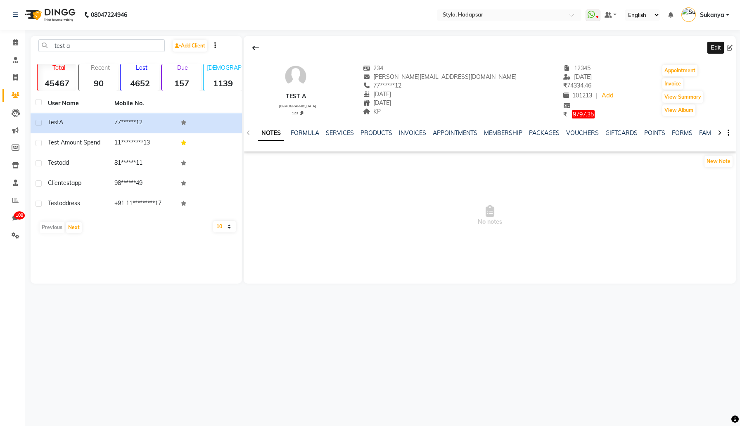
click at [734, 46] on span at bounding box center [731, 48] width 9 height 9
click at [729, 48] on icon at bounding box center [730, 48] width 6 height 6
select select "02"
select select "07"
select select "1964"
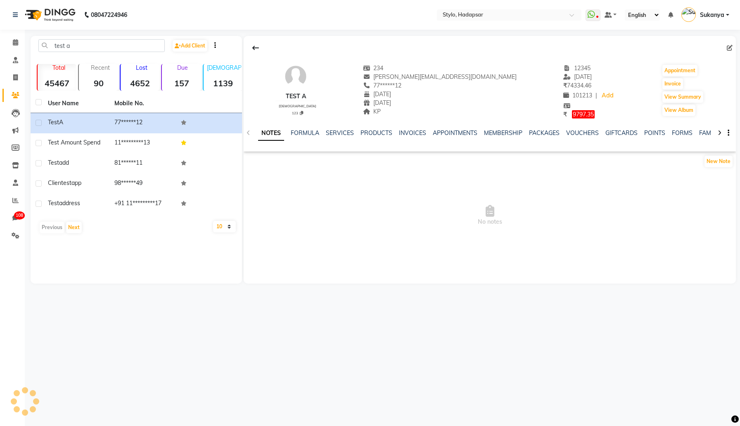
select select "21"
select select "male"
select select "30"
select select "04"
select select "1990"
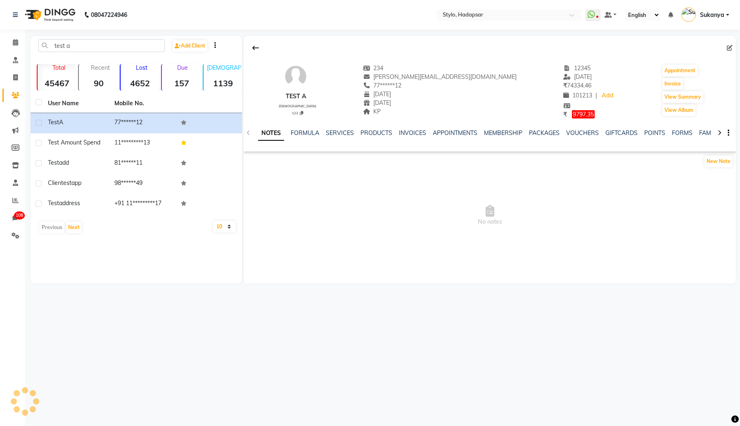
select select "40"
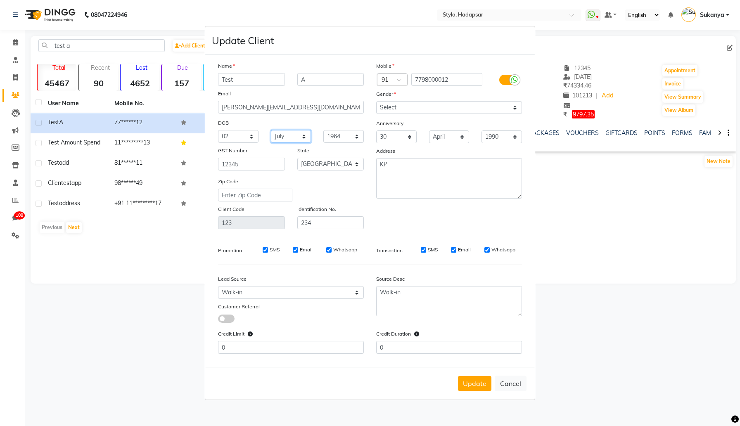
click at [297, 136] on select "Month January February March April May June July August September October Novem…" at bounding box center [291, 136] width 40 height 13
select select "09"
click at [271, 130] on select "Month January February March April May June July August September October Novem…" at bounding box center [291, 136] width 40 height 13
click at [485, 383] on button "Update" at bounding box center [474, 383] width 33 height 15
select select
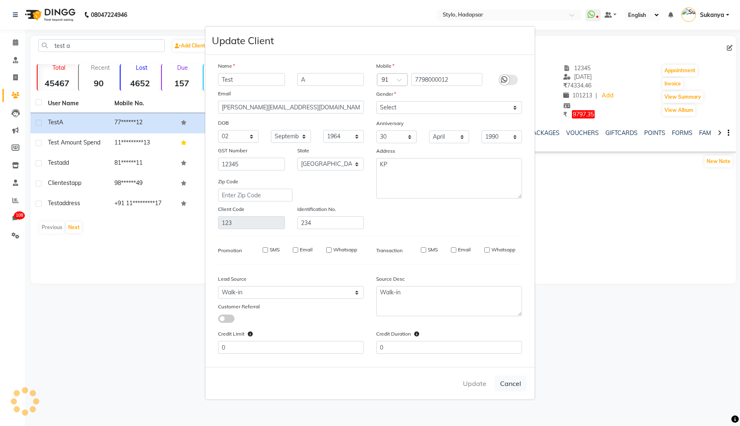
select select
select select "null"
select select
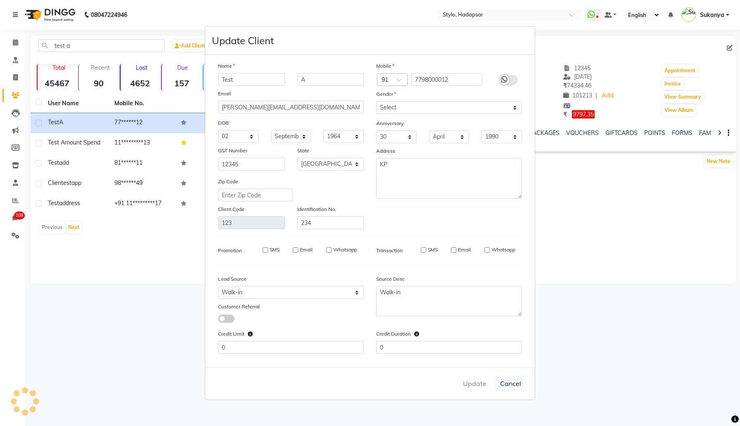
select select
checkbox input "false"
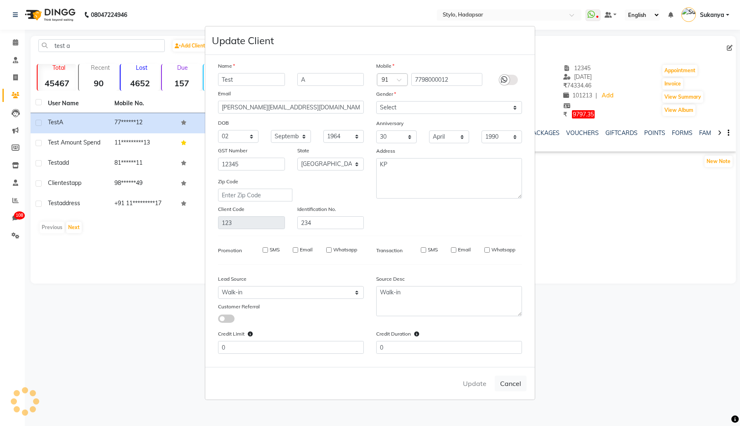
checkbox input "false"
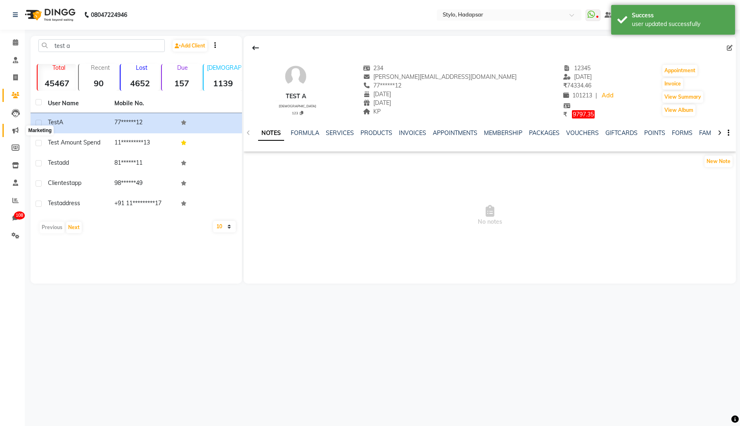
click at [12, 131] on span at bounding box center [15, 131] width 14 height 10
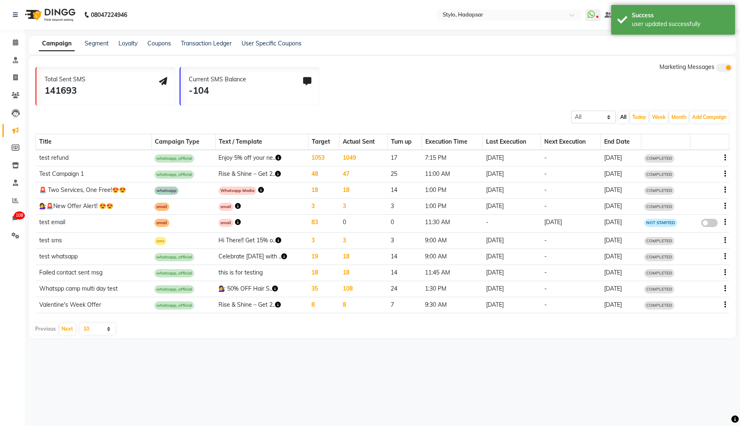
click at [129, 48] on div "Loyalty" at bounding box center [128, 43] width 19 height 9
click at [100, 42] on link "Segment" at bounding box center [97, 43] width 24 height 7
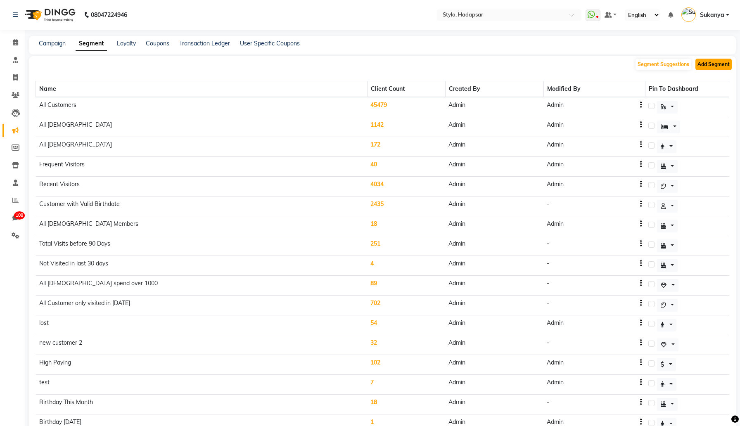
click at [715, 65] on button "Add Segment" at bounding box center [714, 65] width 36 height 12
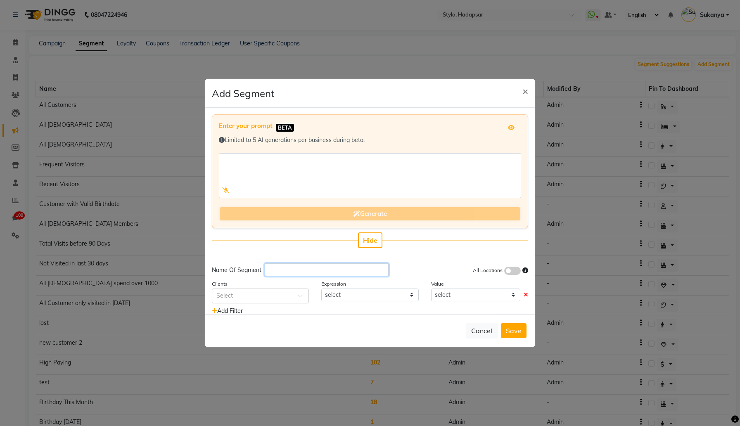
click at [296, 275] on input "text" at bounding box center [327, 270] width 124 height 13
type input "Birthday Month"
click at [289, 298] on div at bounding box center [260, 295] width 96 height 9
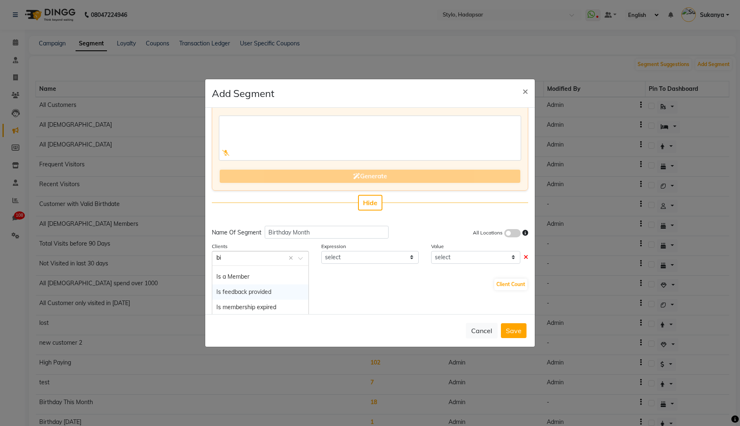
scroll to position [35, 0]
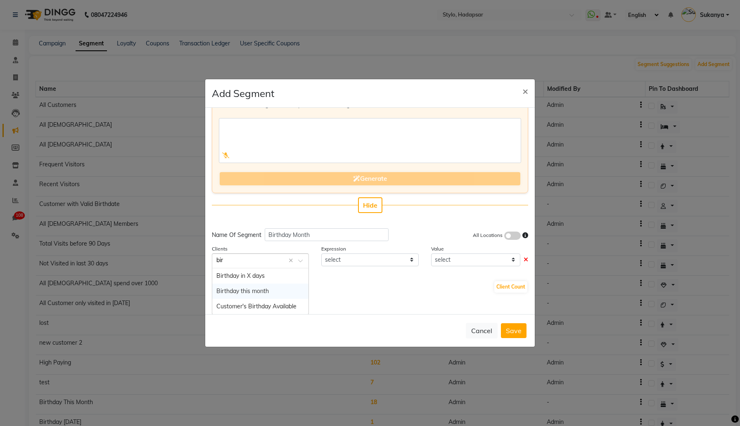
type input "birt"
click at [276, 290] on div "Birthday this month" at bounding box center [260, 291] width 96 height 15
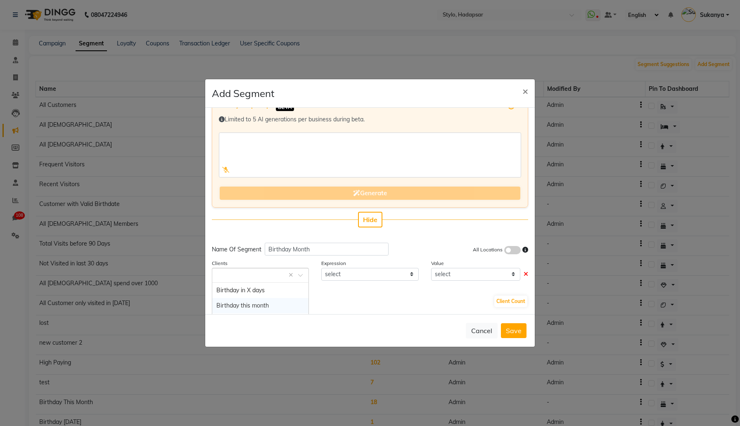
select select "="
select select "true"
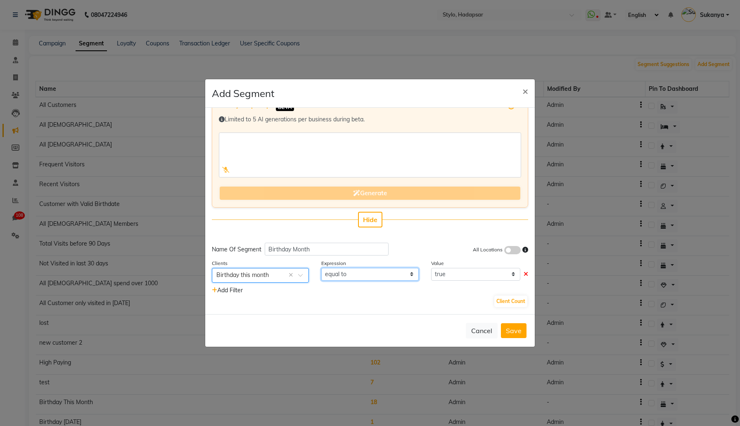
click at [357, 270] on select "equal to" at bounding box center [369, 274] width 97 height 13
click at [505, 301] on button "Client Count" at bounding box center [510, 302] width 33 height 12
click at [516, 332] on button "Save" at bounding box center [514, 330] width 26 height 15
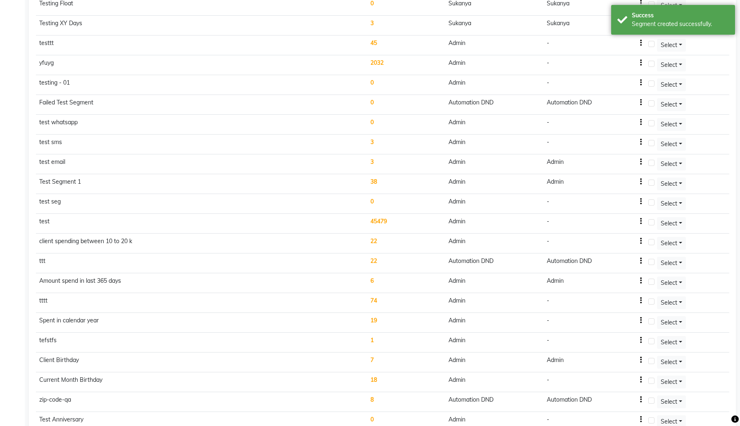
scroll to position [2922, 0]
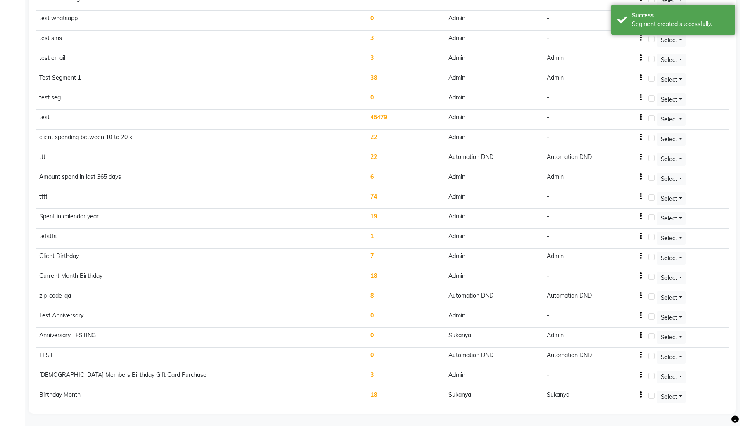
click at [367, 395] on td "18" at bounding box center [406, 397] width 78 height 20
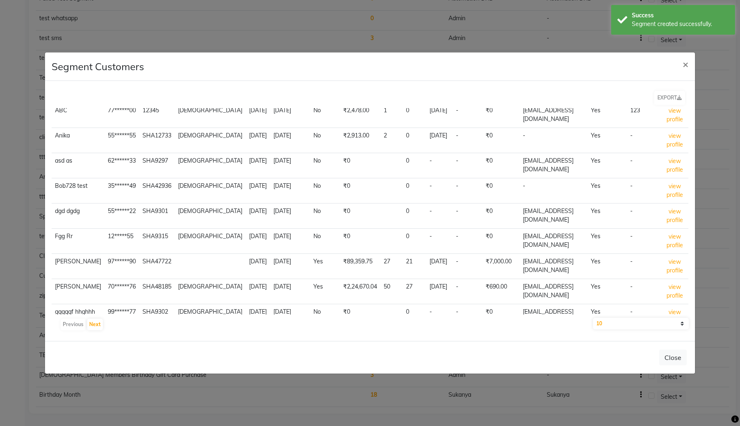
scroll to position [77, 0]
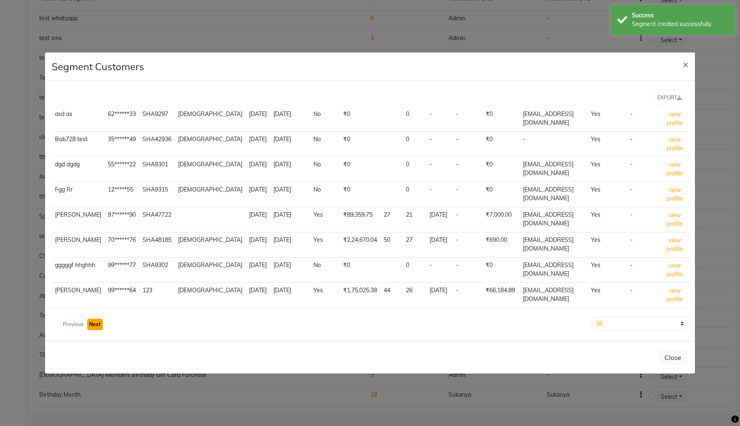
click at [99, 324] on button "Next" at bounding box center [95, 325] width 16 height 12
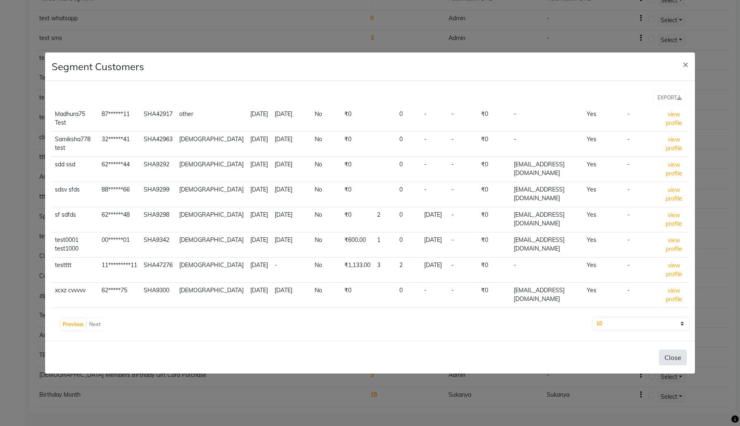
click at [673, 361] on button "Close" at bounding box center [673, 358] width 28 height 16
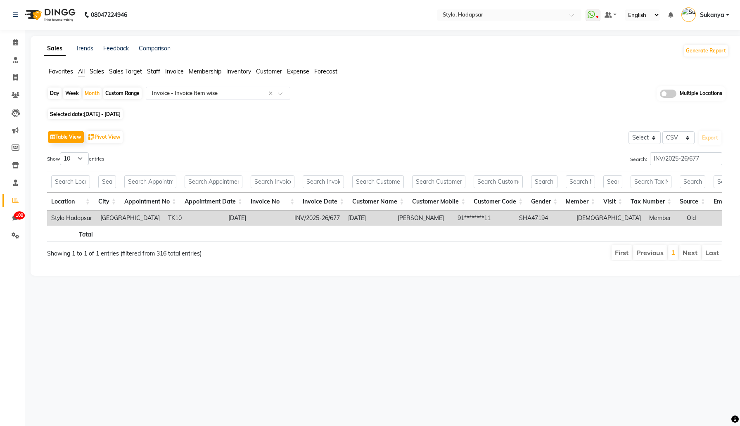
select select "csv"
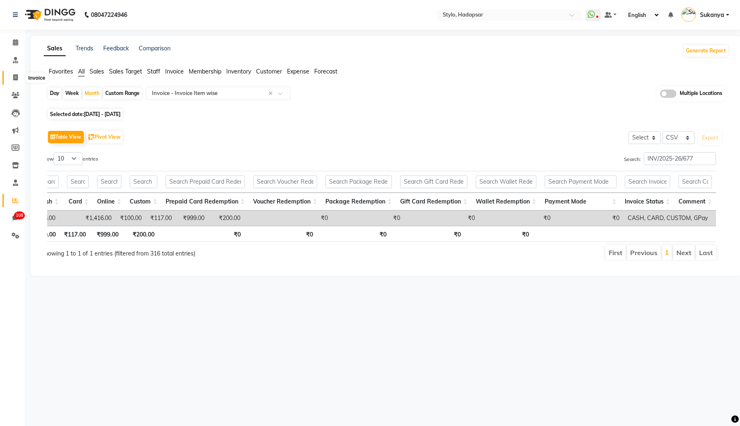
click at [19, 81] on span at bounding box center [15, 78] width 14 height 10
select select "service"
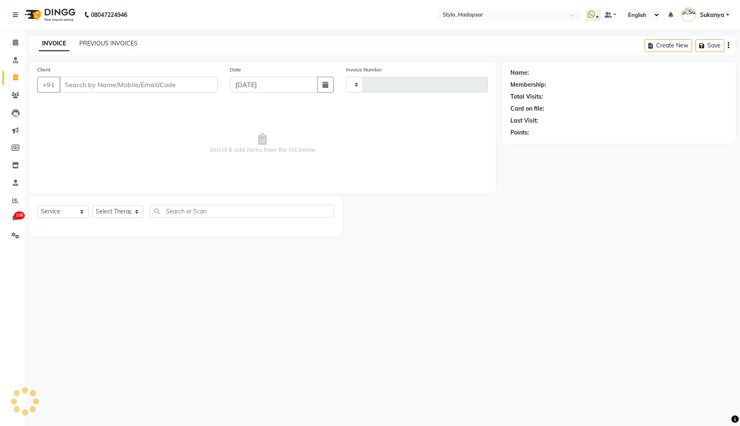
type input "761"
select select "157"
click at [17, 133] on icon at bounding box center [15, 130] width 6 height 6
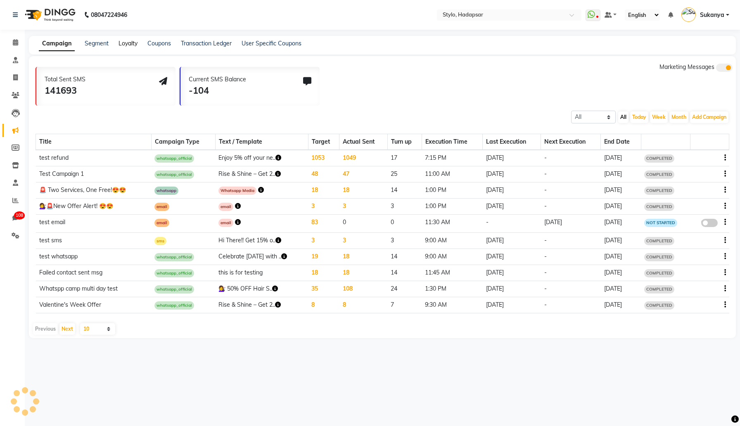
click at [129, 42] on link "Loyalty" at bounding box center [128, 43] width 19 height 7
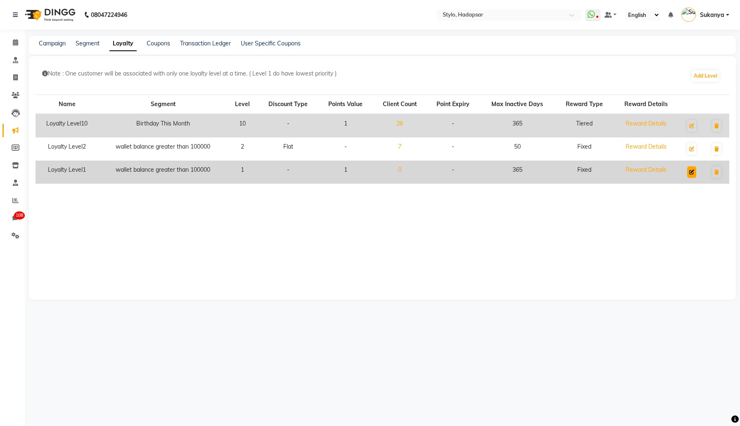
click at [692, 172] on icon at bounding box center [691, 172] width 5 height 5
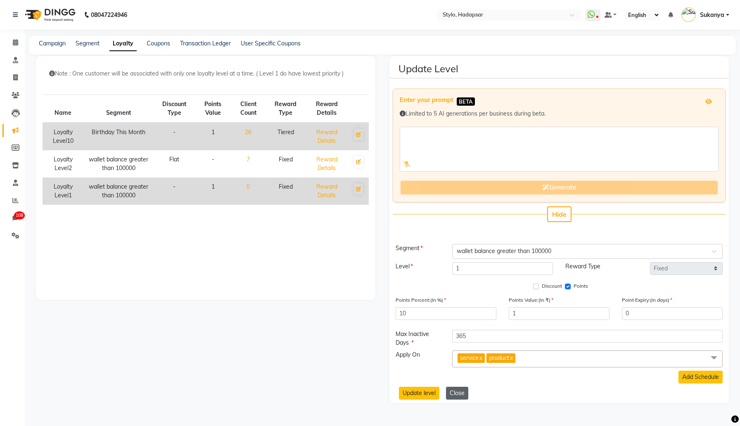
click at [462, 391] on button "Close" at bounding box center [457, 393] width 22 height 13
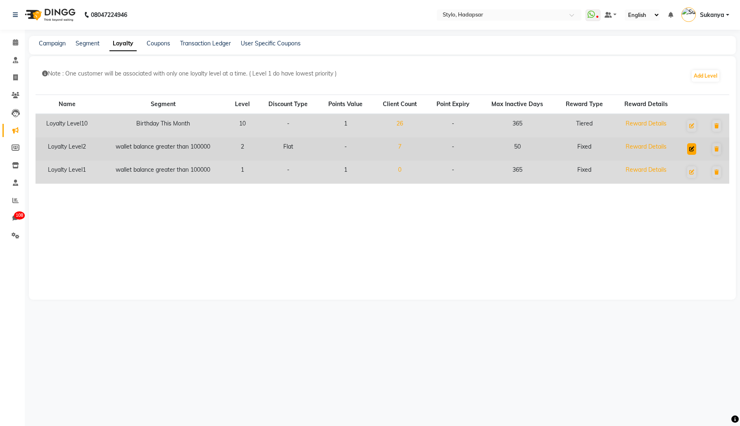
click at [693, 147] on icon at bounding box center [691, 149] width 5 height 5
select select "F"
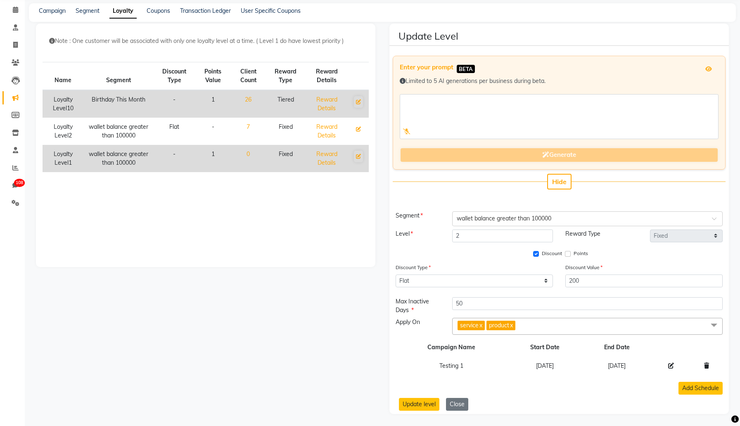
scroll to position [33, 0]
click at [599, 223] on div "Select Segment × wallet balance greater than 100000" at bounding box center [587, 218] width 271 height 15
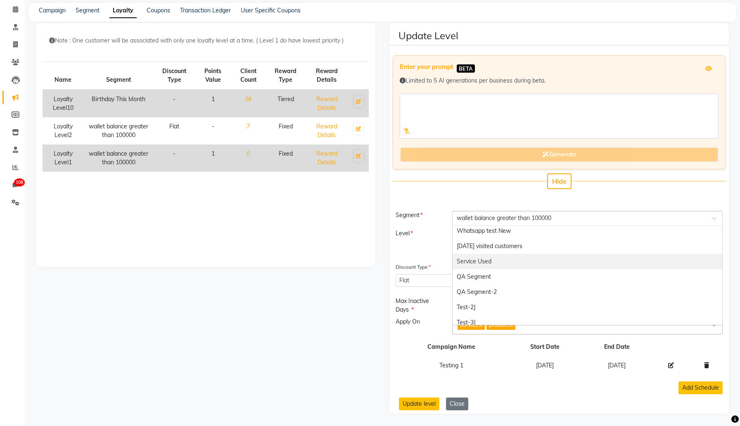
scroll to position [1152, 0]
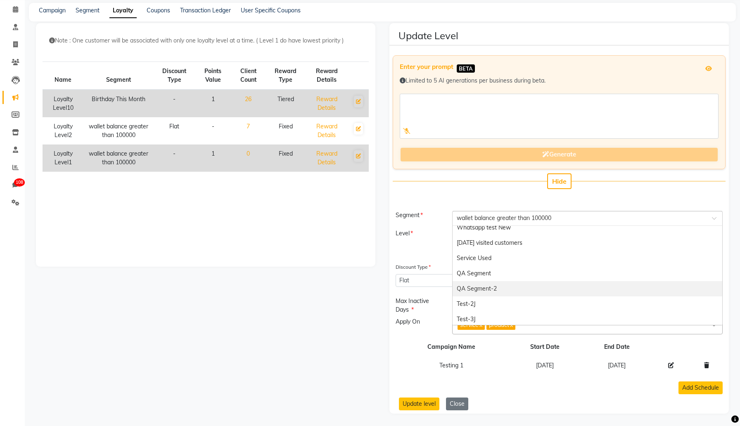
click at [539, 285] on div "QA Segment-2" at bounding box center [588, 288] width 270 height 15
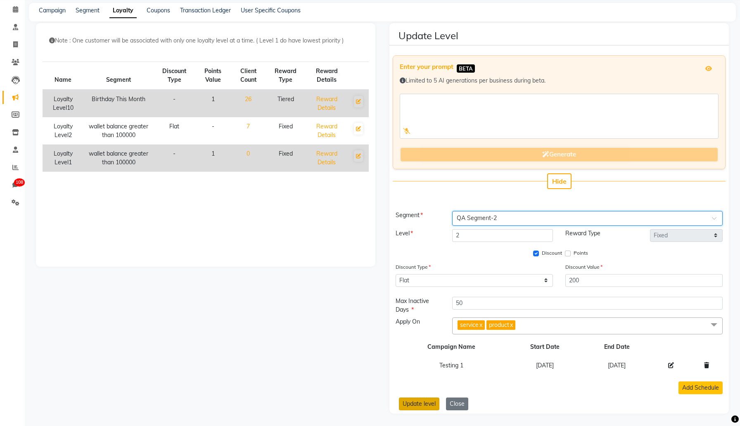
click at [413, 405] on button "Update level" at bounding box center [419, 404] width 40 height 13
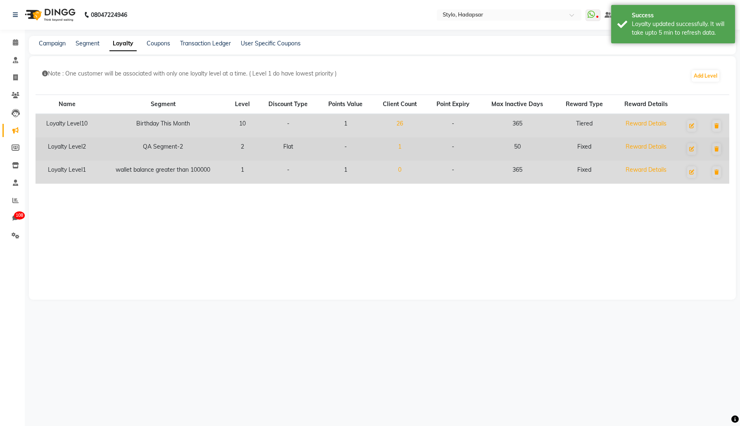
click at [401, 148] on link "1" at bounding box center [399, 146] width 3 height 7
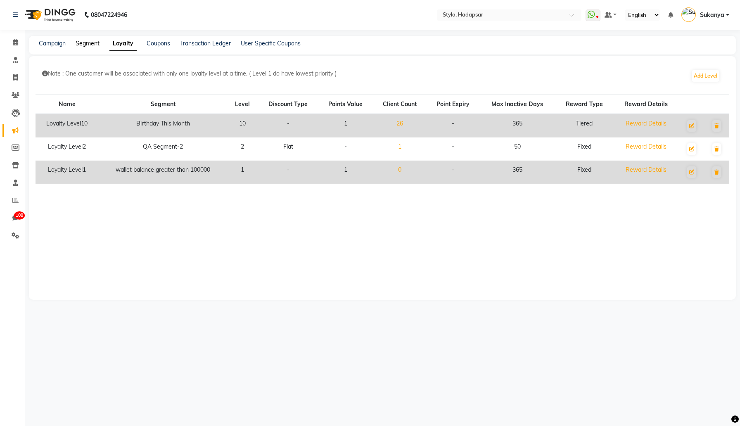
click at [92, 45] on link "Segment" at bounding box center [88, 43] width 24 height 7
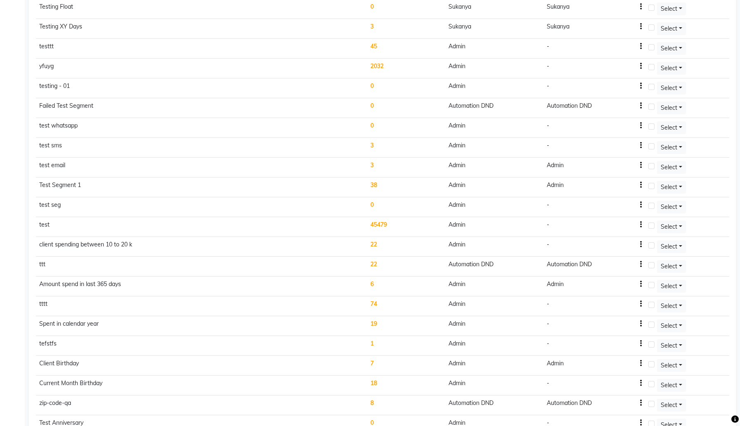
scroll to position [2902, 0]
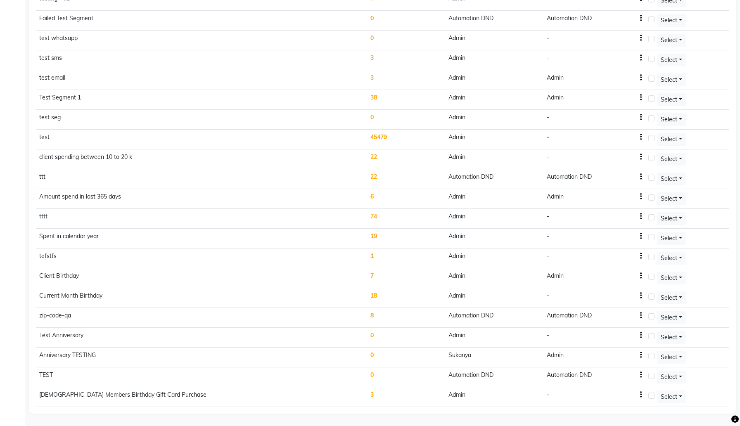
click at [367, 296] on td "18" at bounding box center [406, 298] width 78 height 20
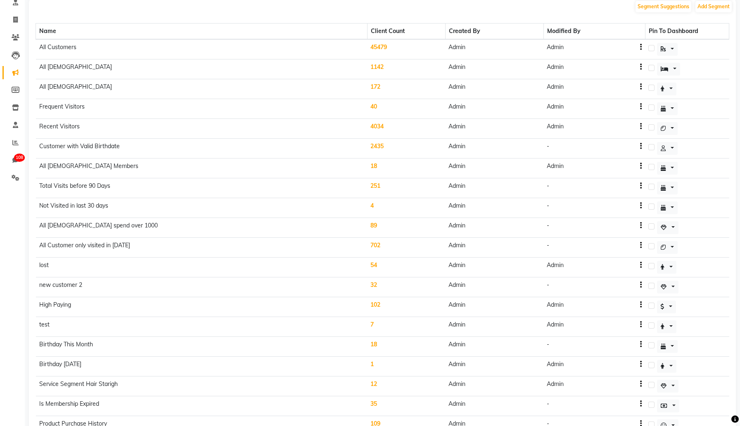
scroll to position [0, 0]
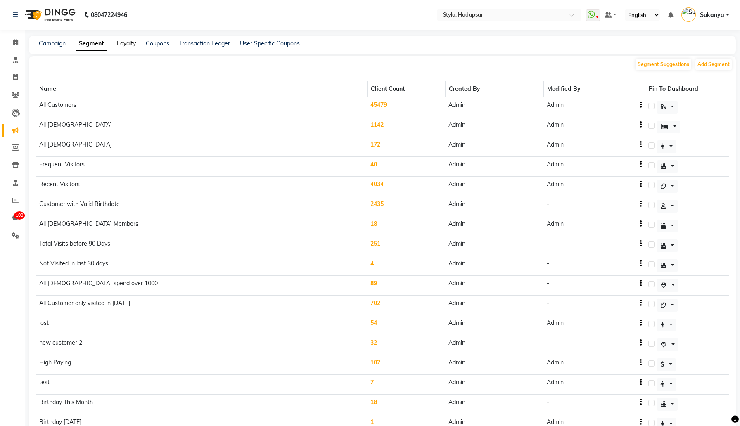
click at [126, 46] on link "Loyalty" at bounding box center [126, 43] width 19 height 7
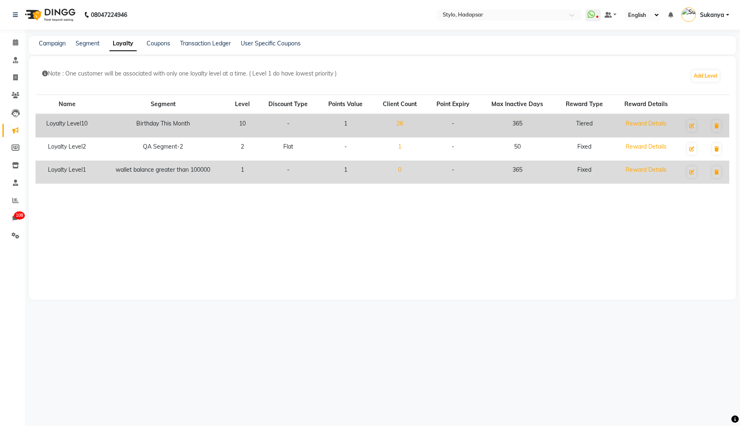
click at [403, 123] on link "26" at bounding box center [400, 123] width 7 height 7
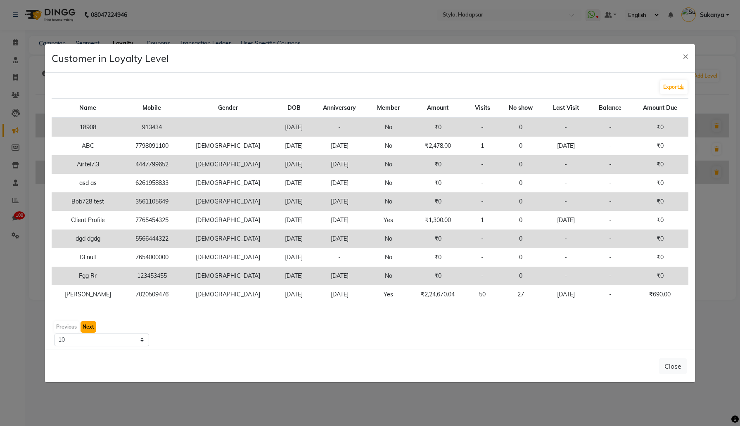
click at [89, 325] on button "Next" at bounding box center [89, 327] width 16 height 12
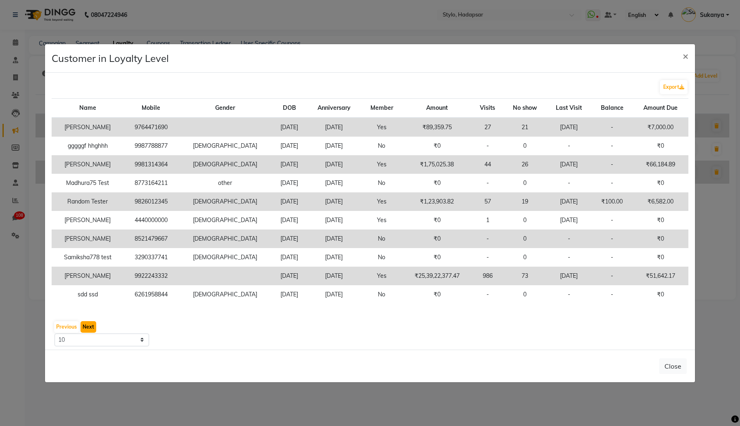
click at [89, 325] on button "Next" at bounding box center [89, 327] width 16 height 12
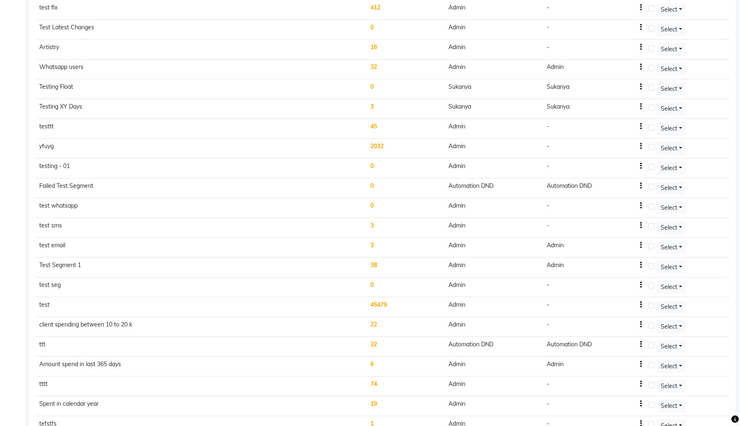
scroll to position [2922, 0]
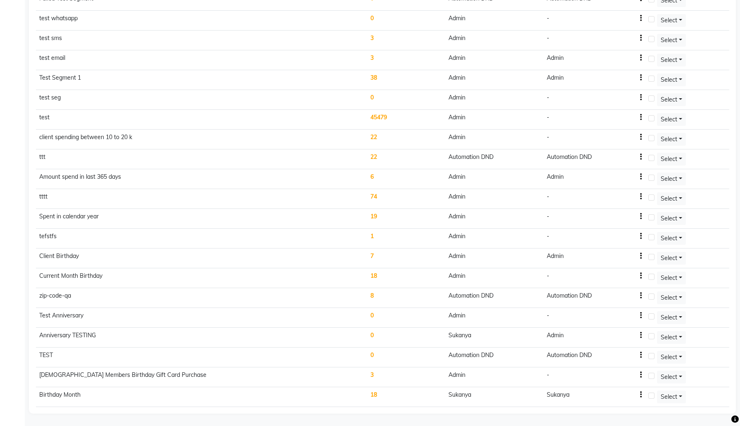
click at [640, 395] on icon "button" at bounding box center [641, 395] width 2 height 0
click at [621, 389] on div "Edit" at bounding box center [615, 390] width 20 height 10
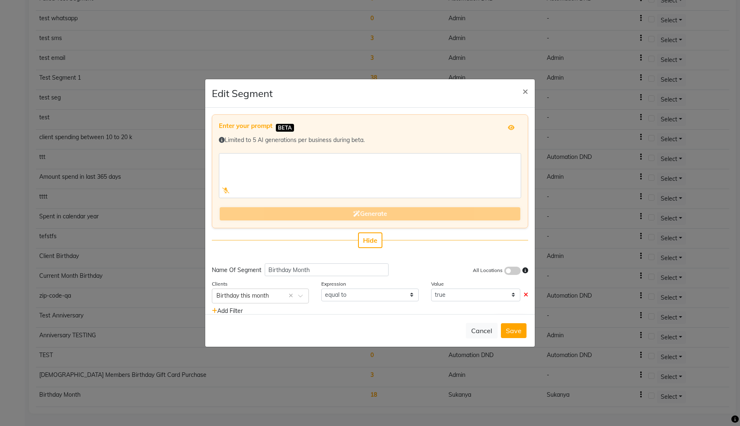
scroll to position [21, 0]
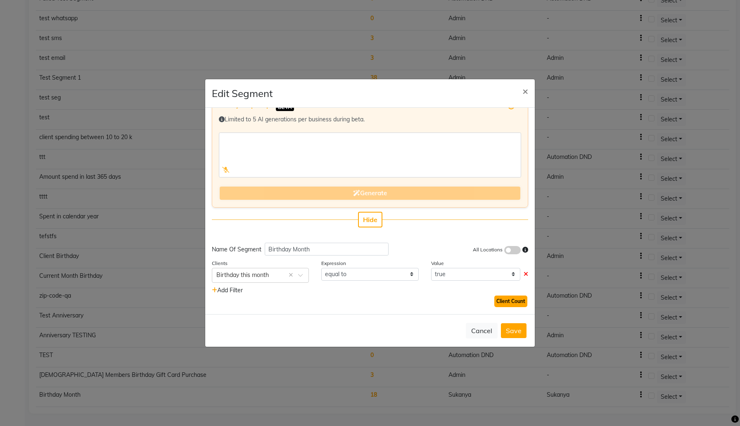
click at [504, 302] on button "Client Count" at bounding box center [510, 302] width 33 height 12
click at [486, 332] on button "Cancel" at bounding box center [482, 331] width 32 height 16
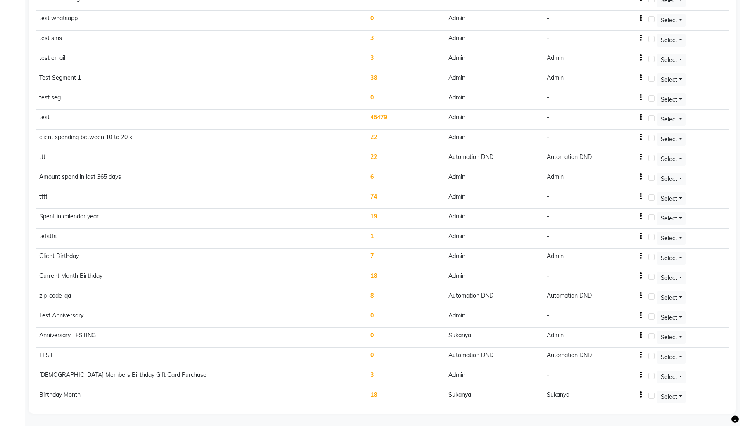
click at [640, 395] on icon "button" at bounding box center [641, 395] width 2 height 0
click at [618, 390] on div "Edit" at bounding box center [615, 390] width 20 height 10
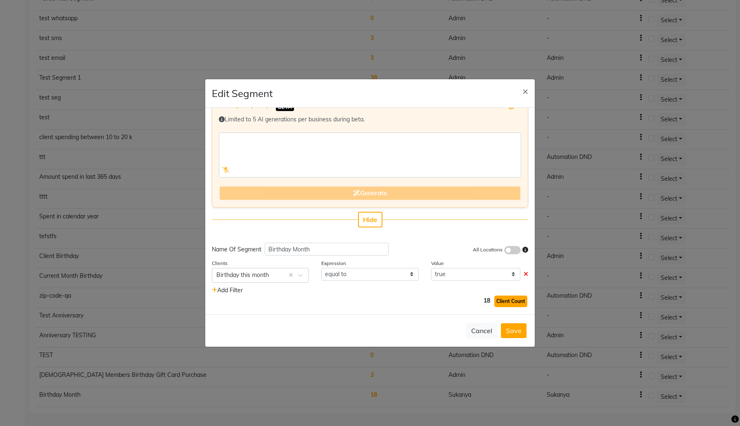
click at [522, 303] on button "Client Count" at bounding box center [510, 302] width 33 height 12
select select
click at [280, 278] on input "text" at bounding box center [251, 275] width 71 height 9
type input "birthd"
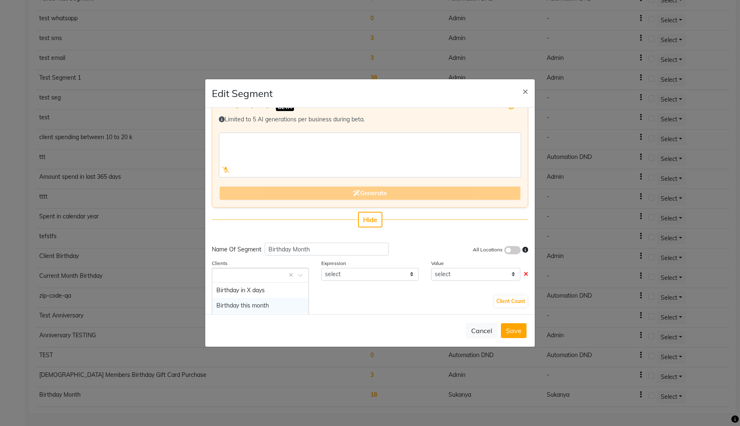
select select "="
select select "true"
click at [508, 304] on button "Client Count" at bounding box center [510, 302] width 33 height 12
click at [521, 329] on button "Save" at bounding box center [514, 330] width 26 height 15
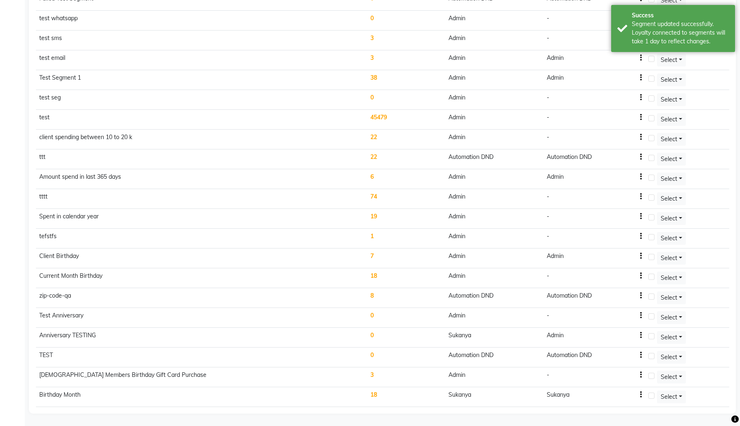
click at [367, 391] on td "18" at bounding box center [406, 397] width 78 height 20
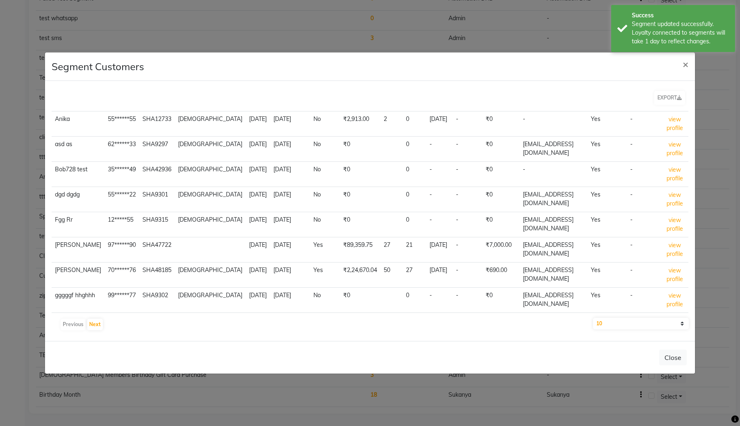
scroll to position [77, 0]
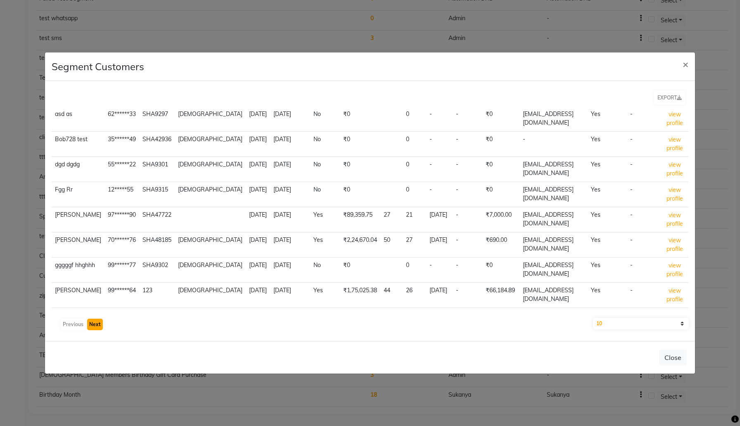
click at [94, 322] on button "Next" at bounding box center [95, 325] width 16 height 12
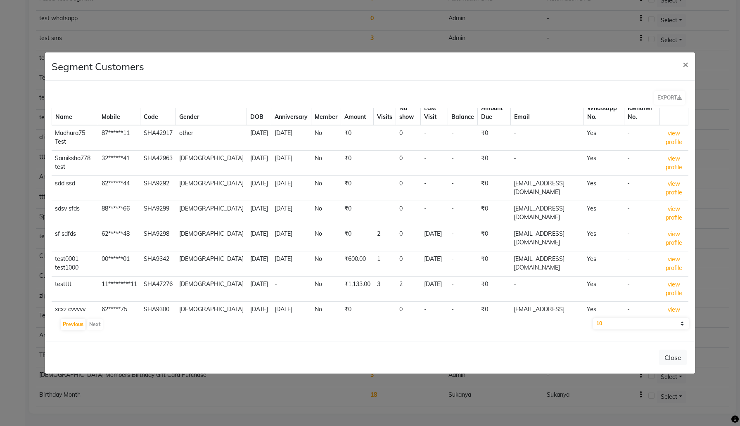
scroll to position [0, 0]
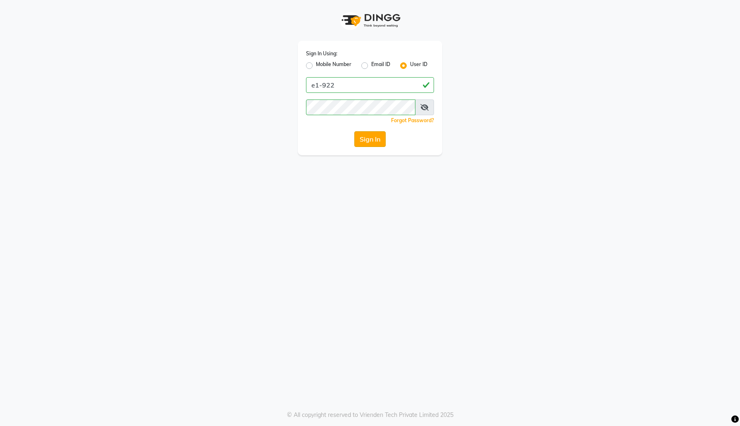
click at [377, 143] on button "Sign In" at bounding box center [369, 139] width 31 height 16
